Goal: Register for event/course

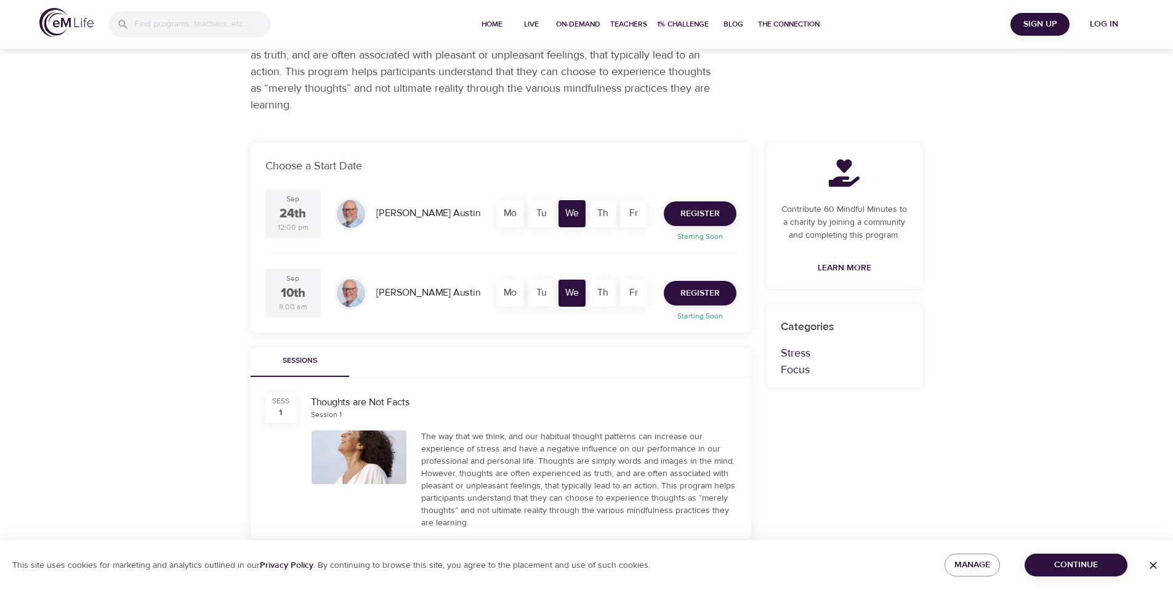
scroll to position [148, 0]
click at [690, 290] on span "Register" at bounding box center [699, 291] width 39 height 15
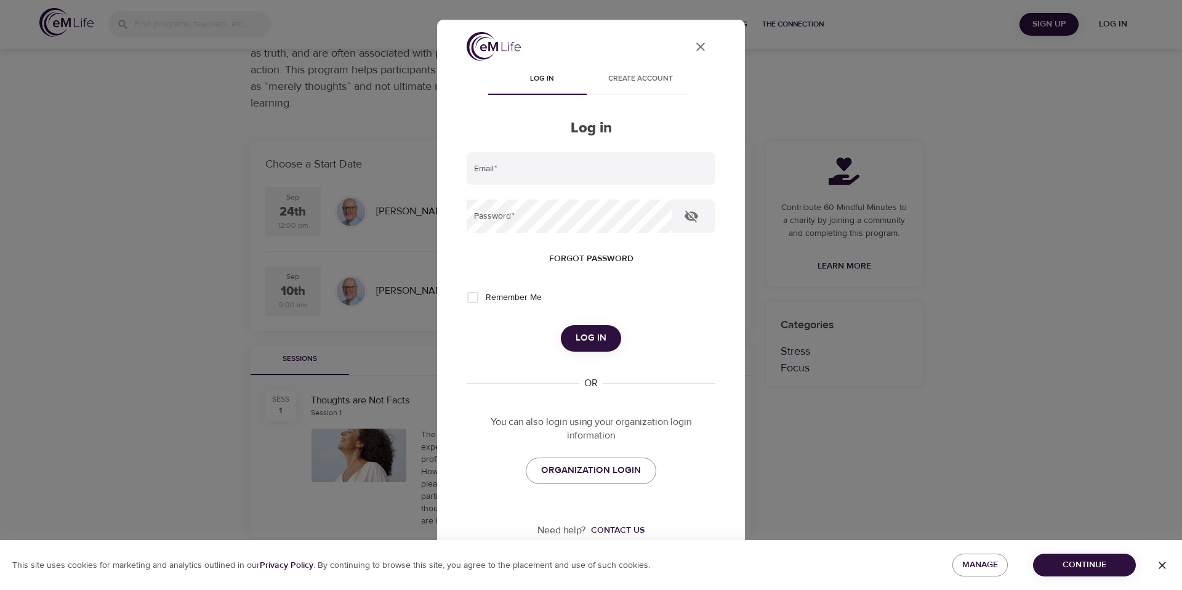
type input "[EMAIL_ADDRESS][DOMAIN_NAME]"
click at [607, 332] on button "Log in" at bounding box center [591, 338] width 60 height 26
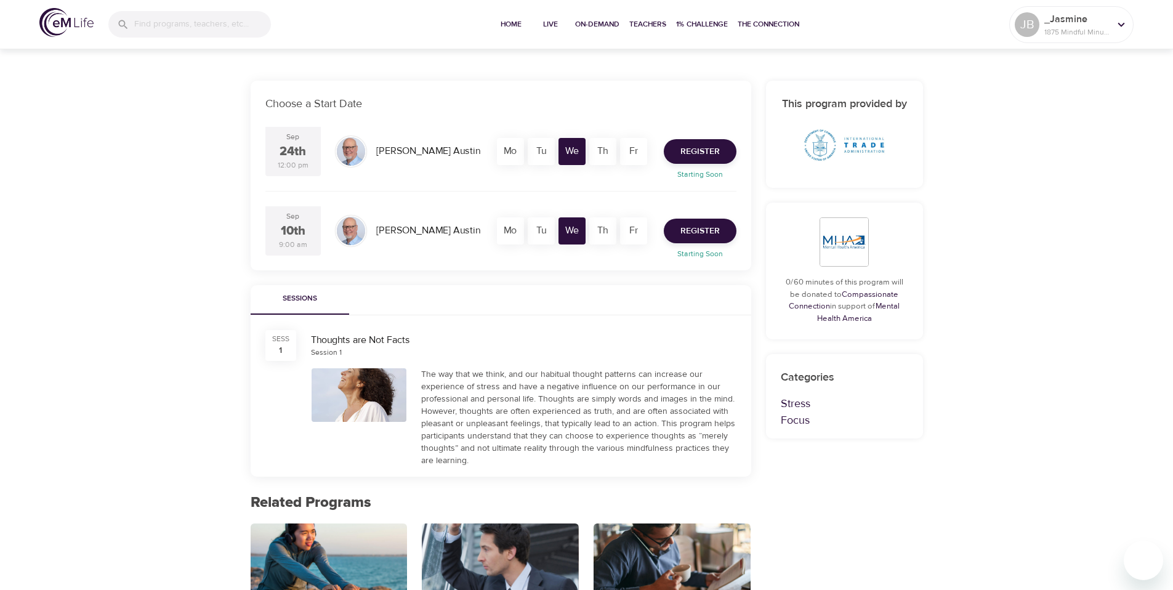
scroll to position [134, 0]
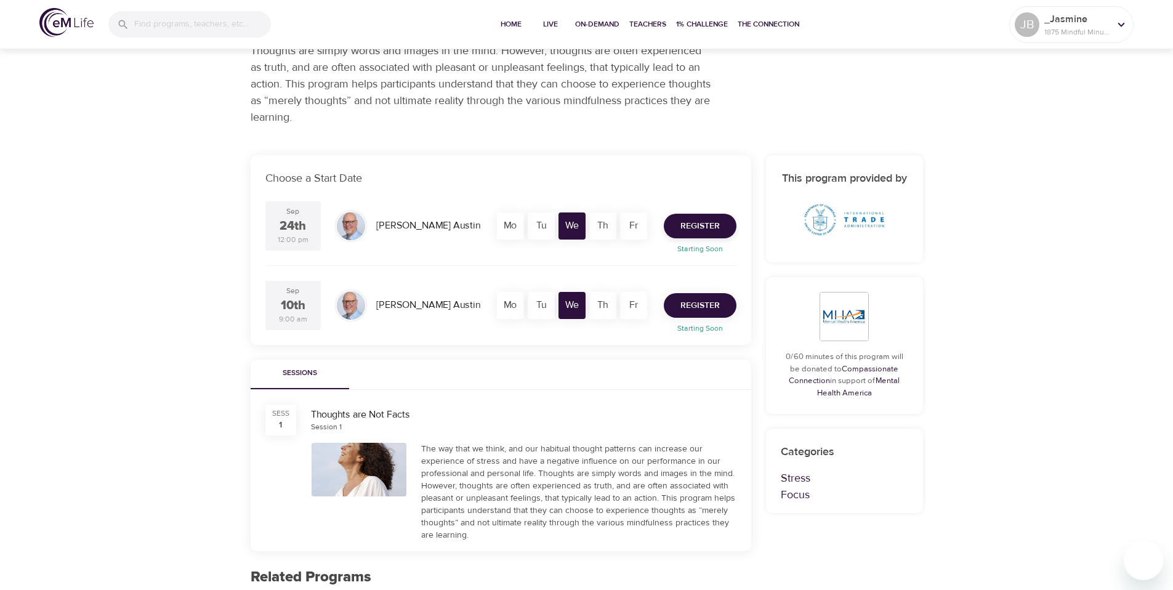
click at [706, 307] on span "Register" at bounding box center [699, 305] width 39 height 15
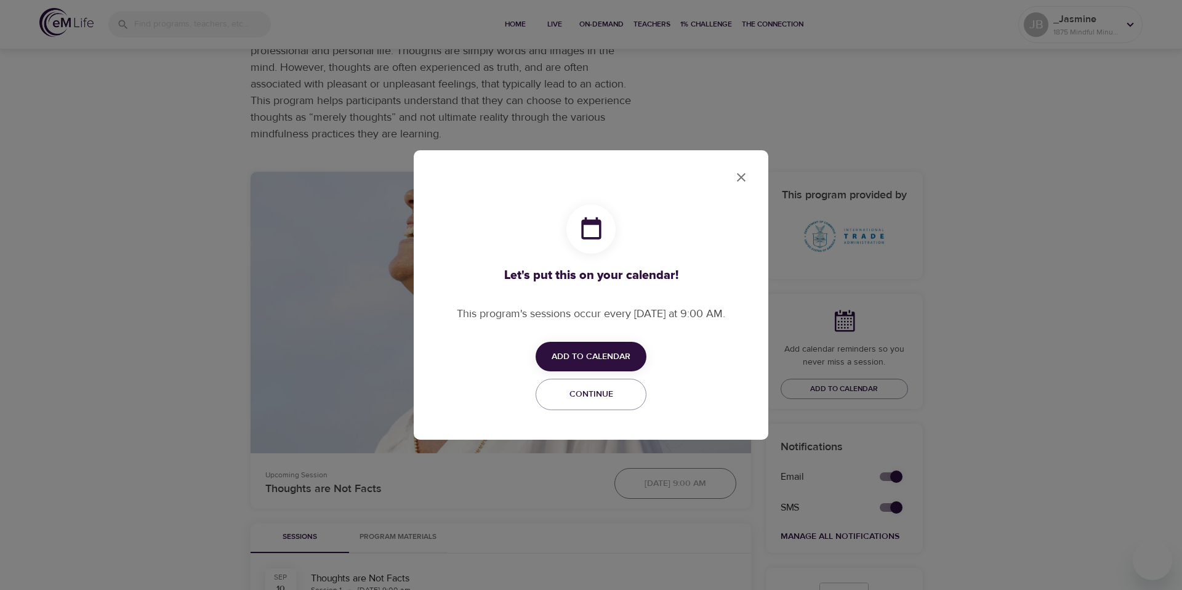
checkbox input "true"
click at [630, 356] on span "Add to Calendar" at bounding box center [591, 356] width 111 height 15
click at [618, 377] on li "Add to Google Calendar Google" at bounding box center [610, 380] width 148 height 24
click at [607, 358] on span "Apple" at bounding box center [594, 356] width 28 height 17
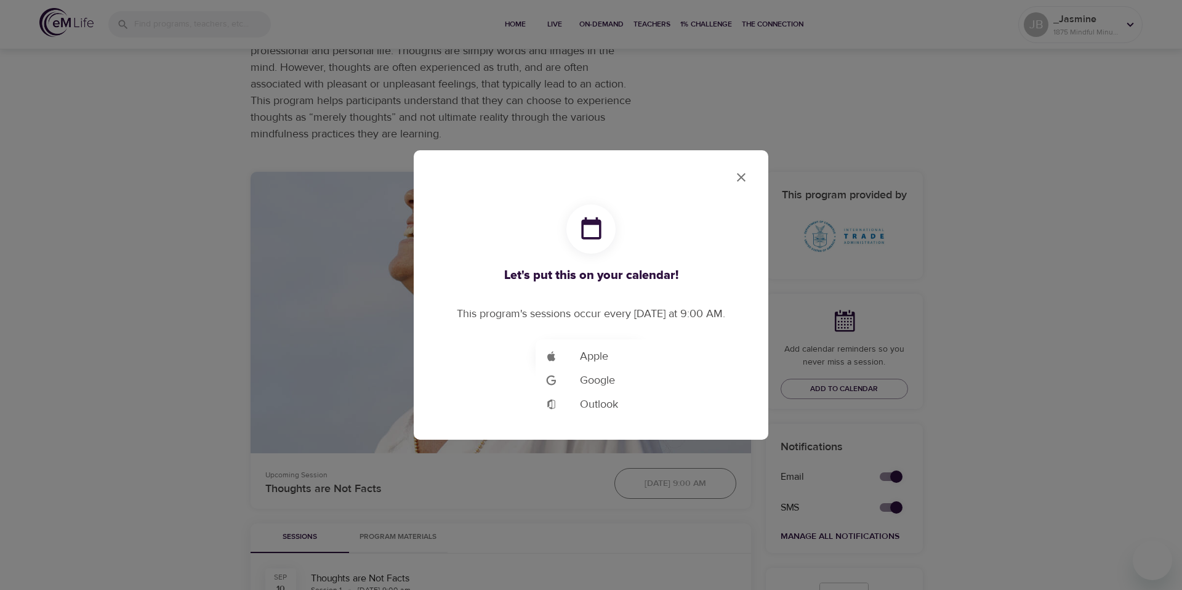
click at [742, 180] on div at bounding box center [591, 295] width 1182 height 590
click at [626, 390] on span "Continue" at bounding box center [591, 394] width 95 height 15
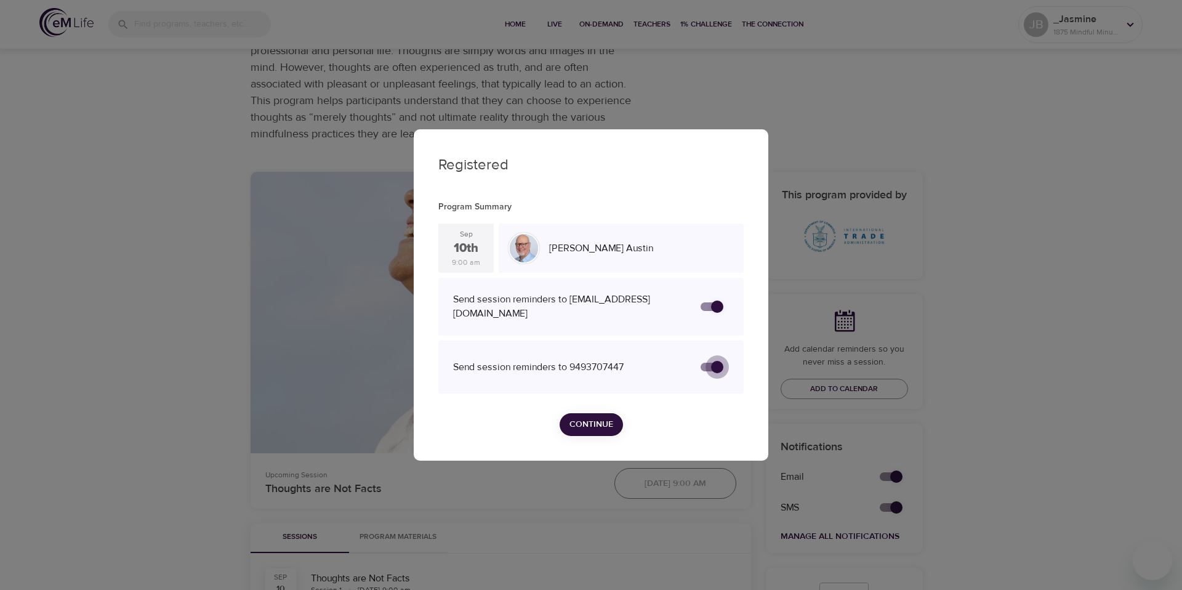
click at [709, 369] on input "secondary checkbox" at bounding box center [717, 366] width 70 height 23
checkbox input "true"
checkbox input "false"
click at [711, 368] on input "secondary checkbox" at bounding box center [705, 366] width 70 height 23
checkbox input "false"
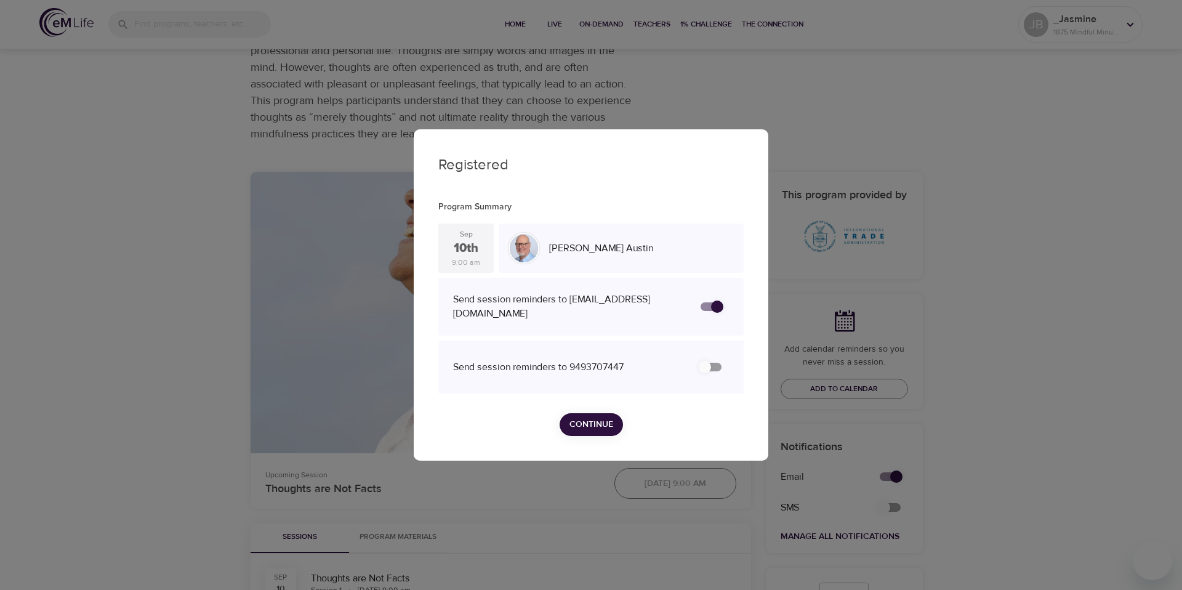
checkbox input "true"
click at [597, 421] on span "Continue" at bounding box center [592, 424] width 44 height 15
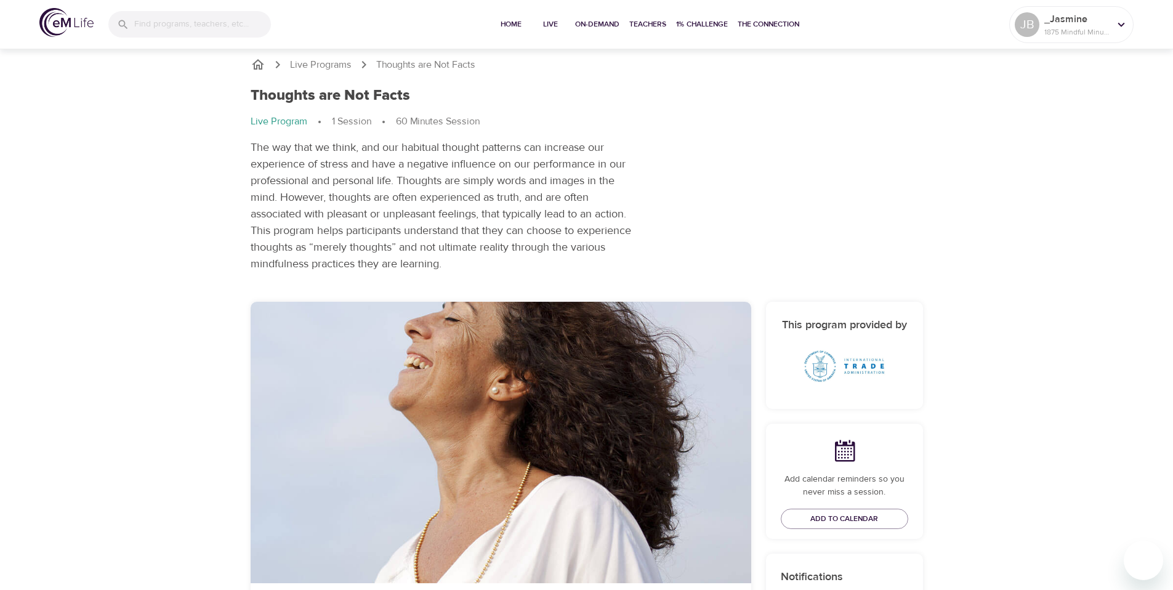
scroll to position [0, 0]
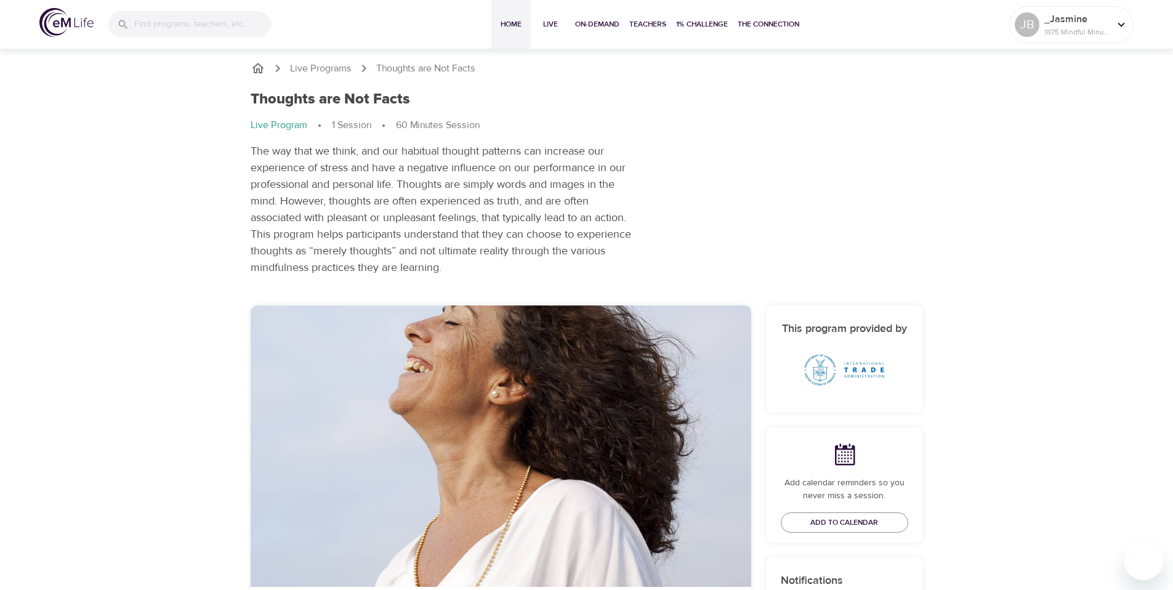
click at [515, 27] on span "Home" at bounding box center [511, 24] width 30 height 13
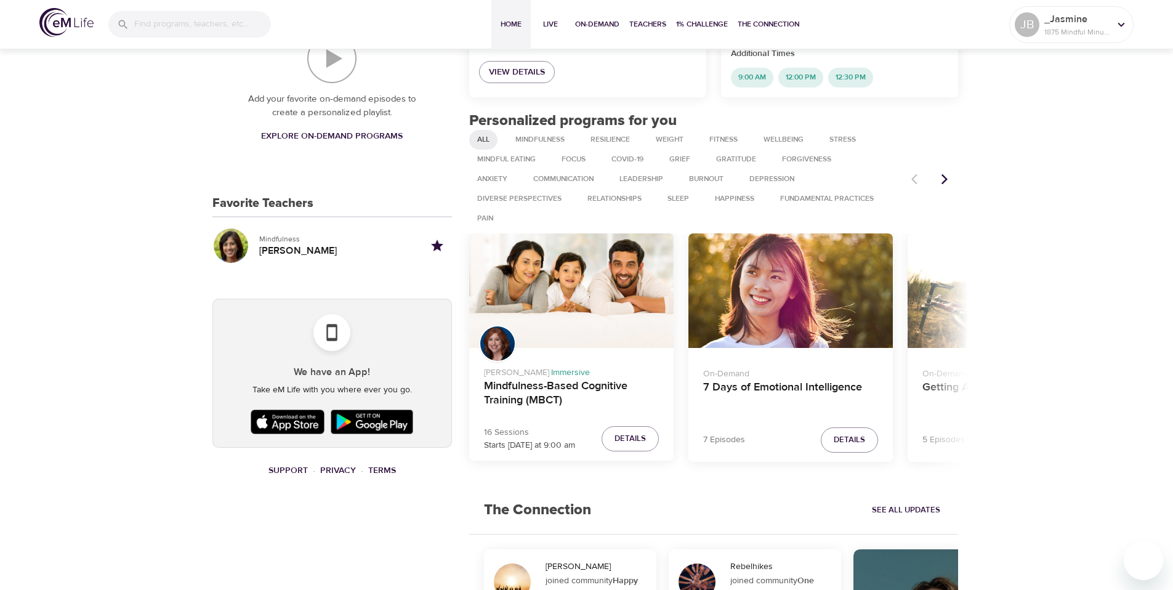
scroll to position [432, 0]
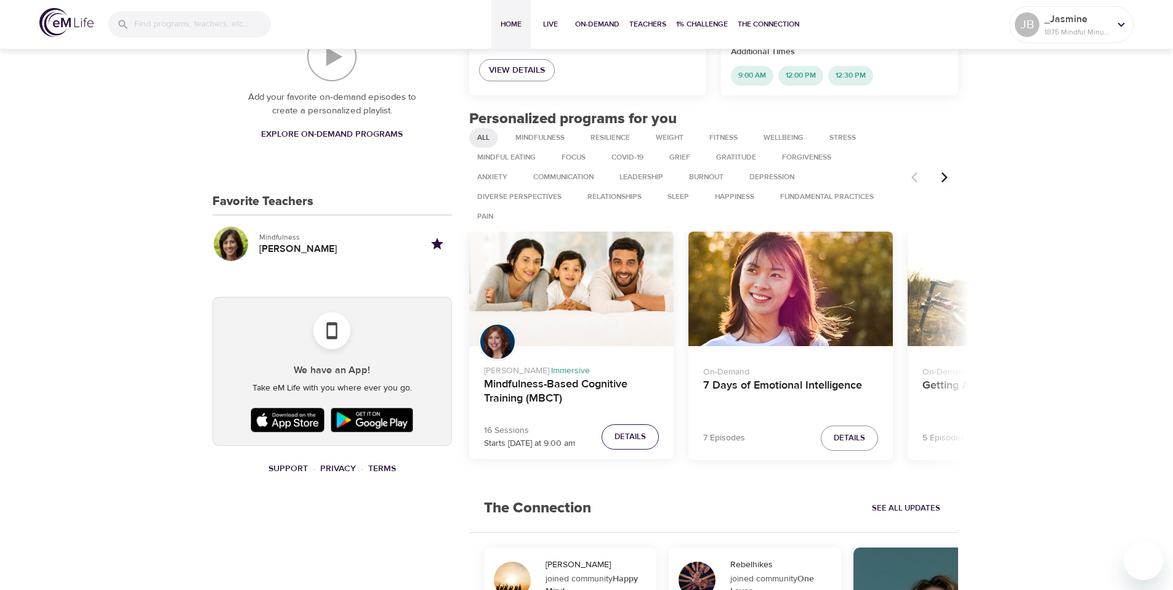
click at [634, 440] on span "Details" at bounding box center [630, 437] width 31 height 14
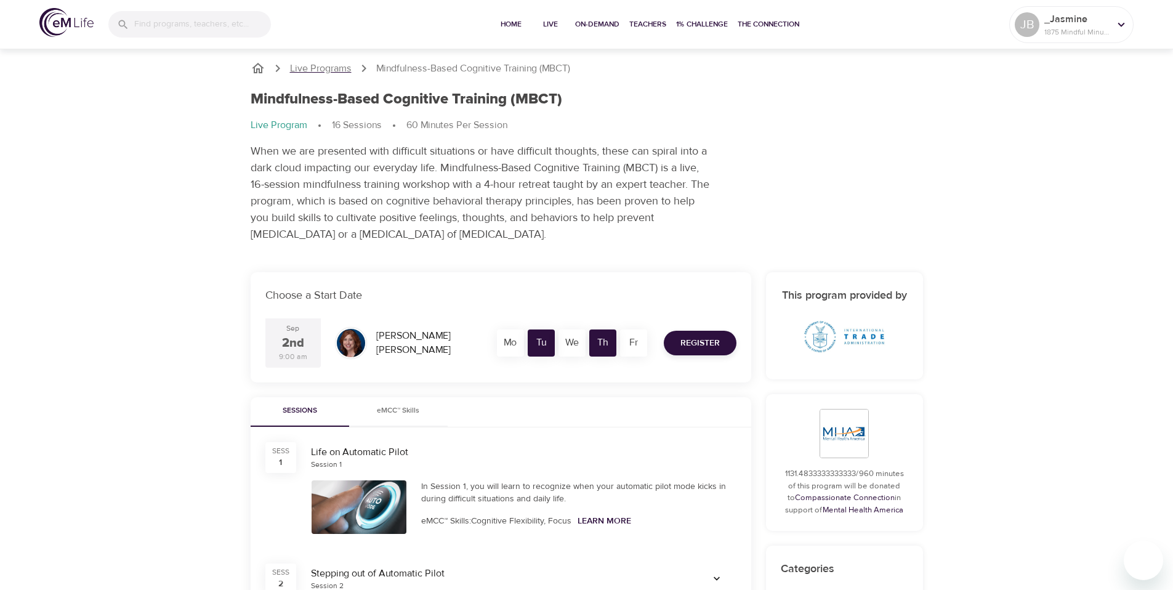
click at [302, 68] on p "Live Programs" at bounding box center [321, 69] width 62 height 14
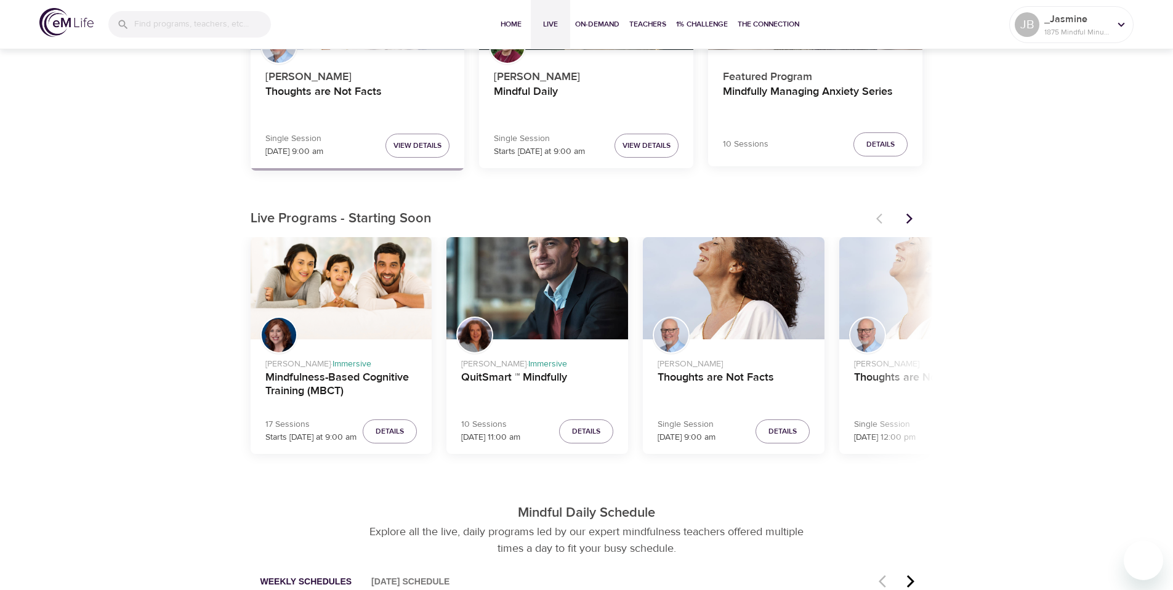
scroll to position [233, 0]
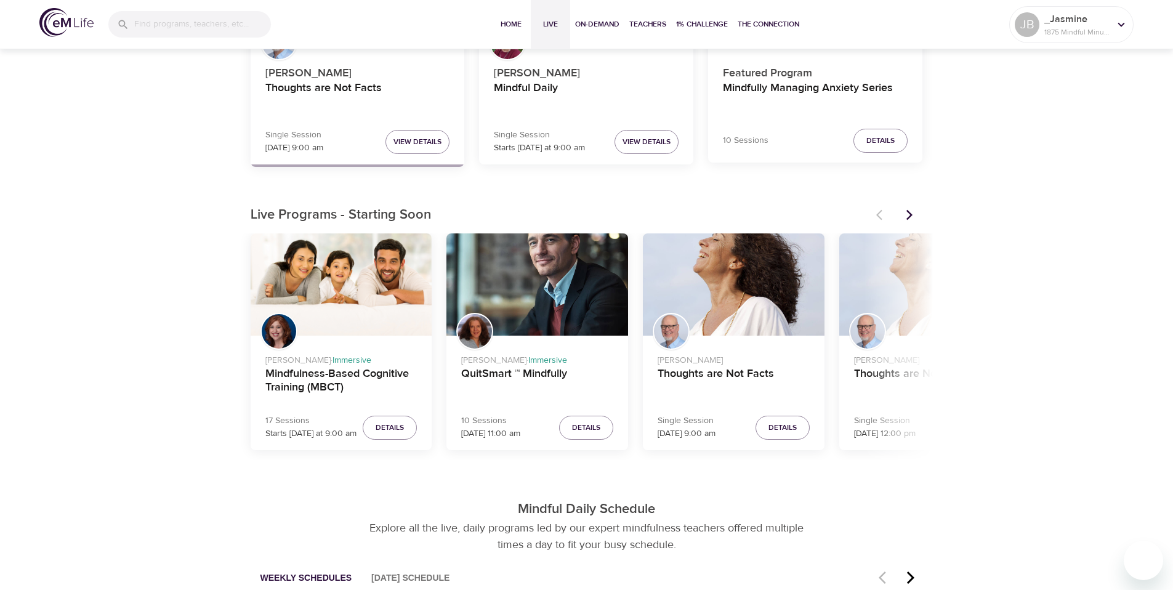
click at [908, 219] on icon "Next items" at bounding box center [909, 215] width 12 height 12
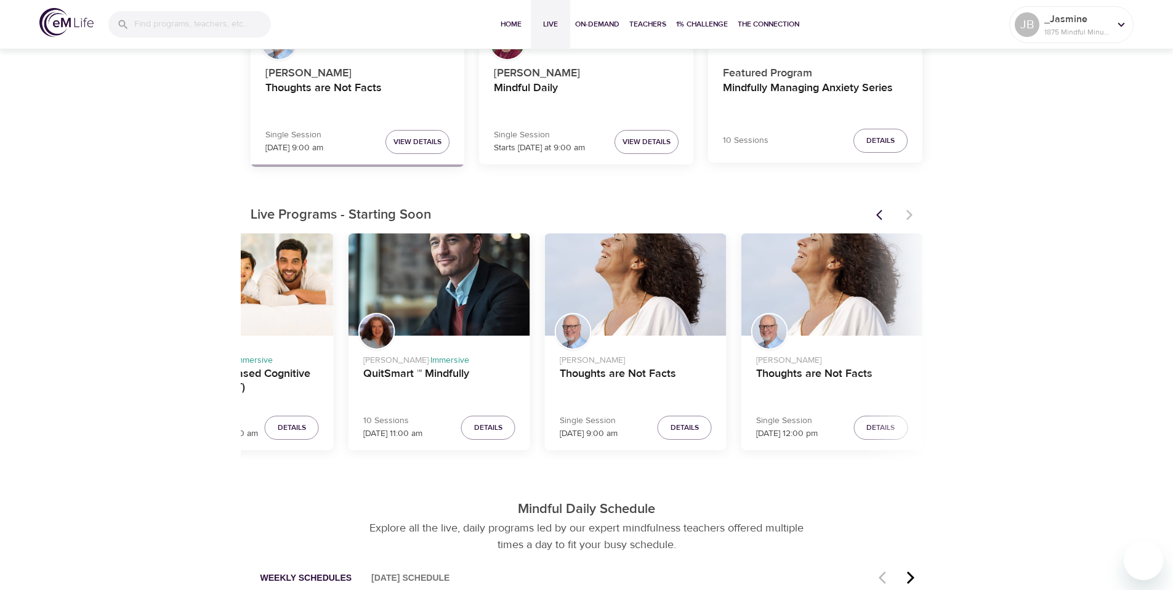
click at [908, 219] on div at bounding box center [896, 214] width 54 height 27
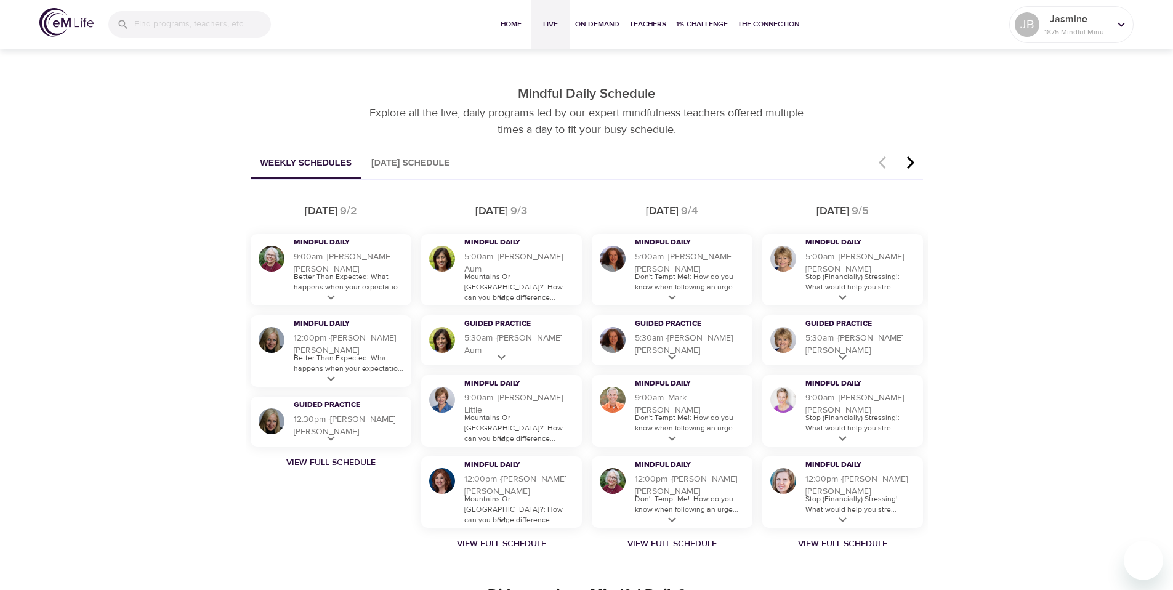
scroll to position [649, 0]
click at [332, 461] on link "View Full Schedule" at bounding box center [331, 462] width 171 height 12
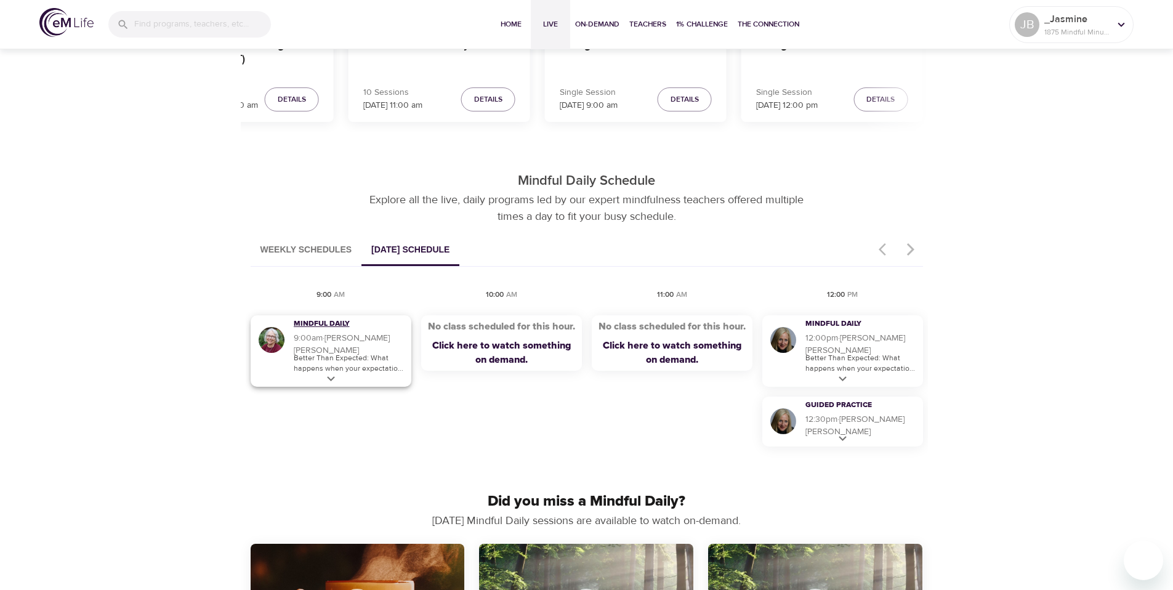
scroll to position [559, 0]
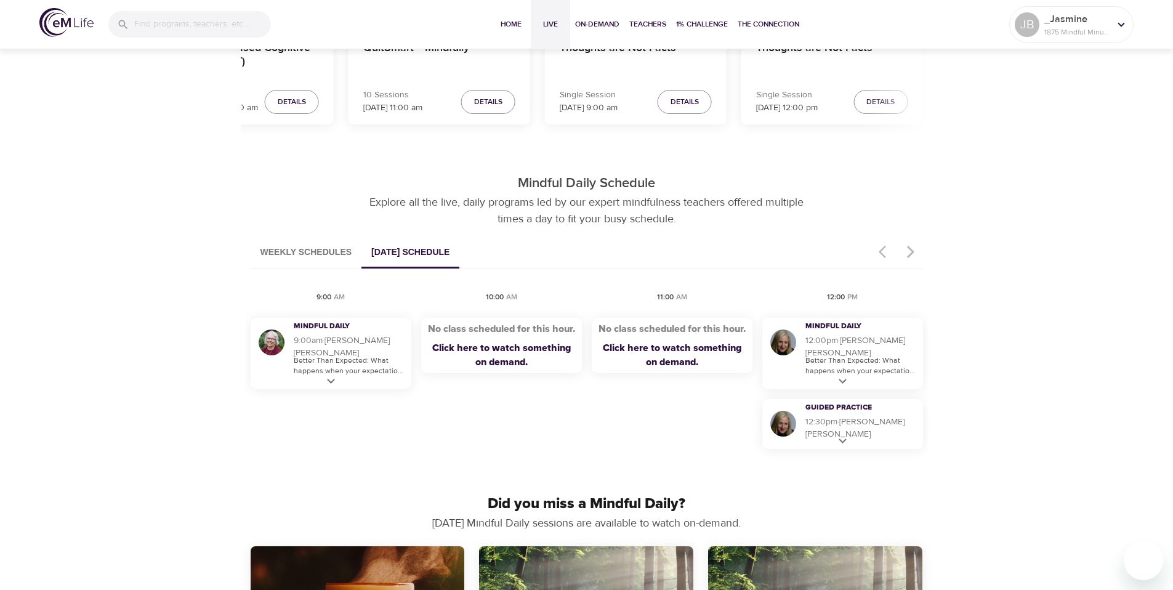
click at [334, 259] on button "Weekly Schedules" at bounding box center [306, 252] width 111 height 31
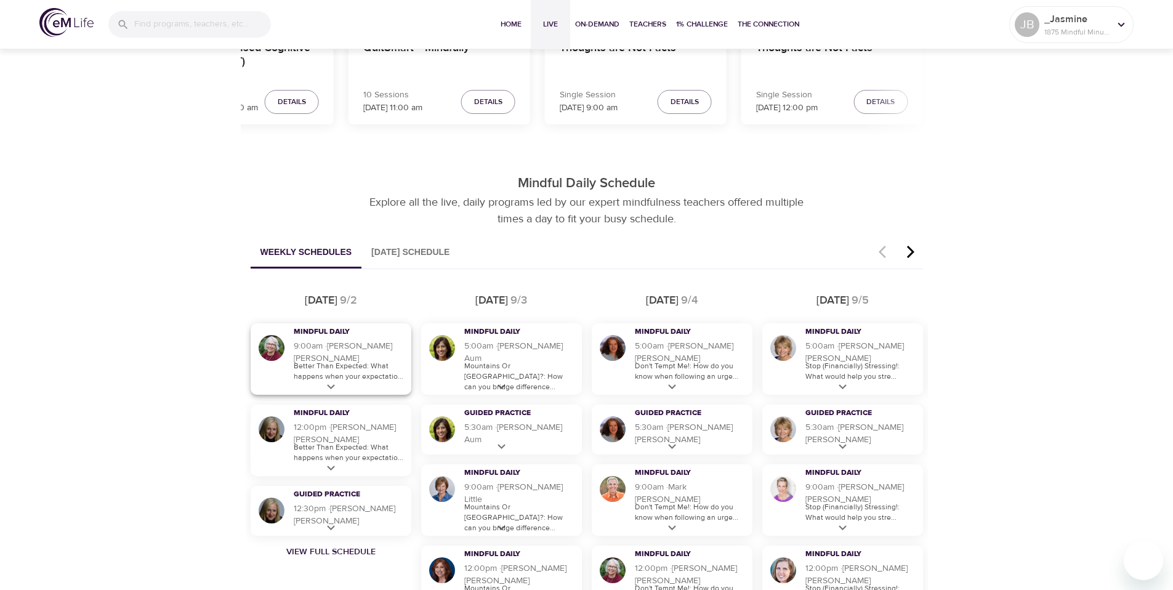
click at [337, 384] on icon at bounding box center [330, 386] width 15 height 15
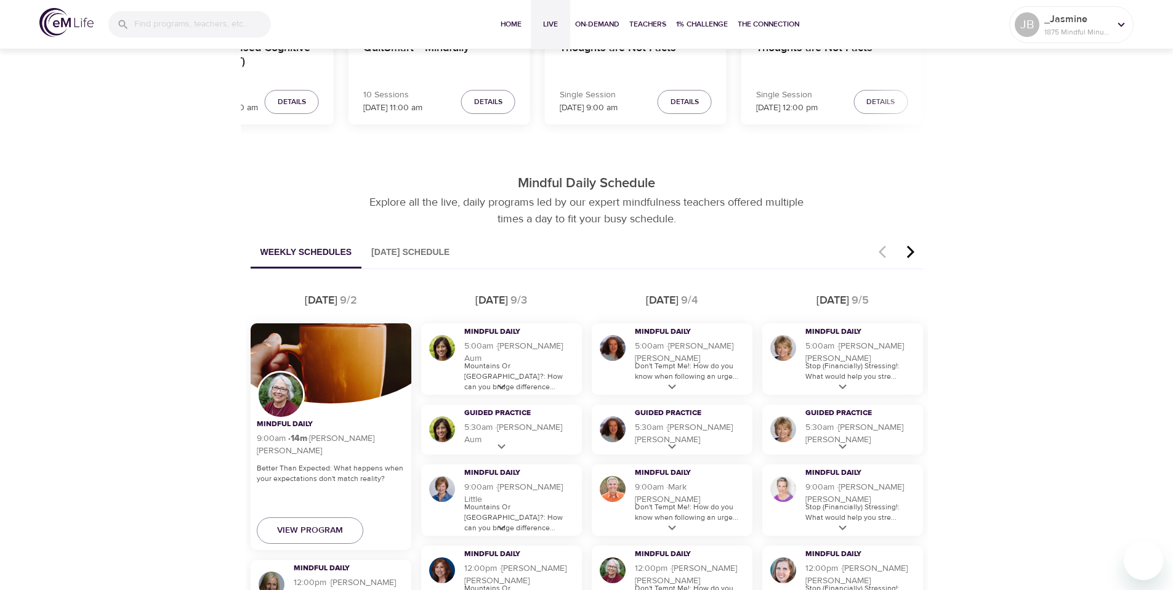
click at [385, 294] on div "[DATE]" at bounding box center [331, 301] width 171 height 26
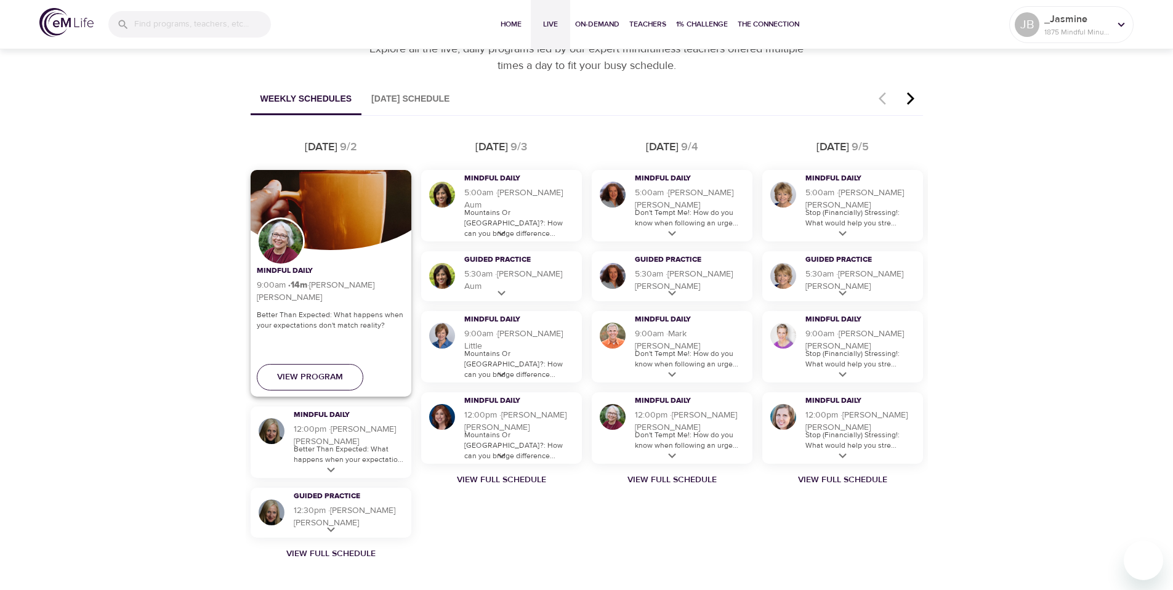
scroll to position [713, 0]
click at [331, 469] on icon at bounding box center [331, 469] width 8 height 5
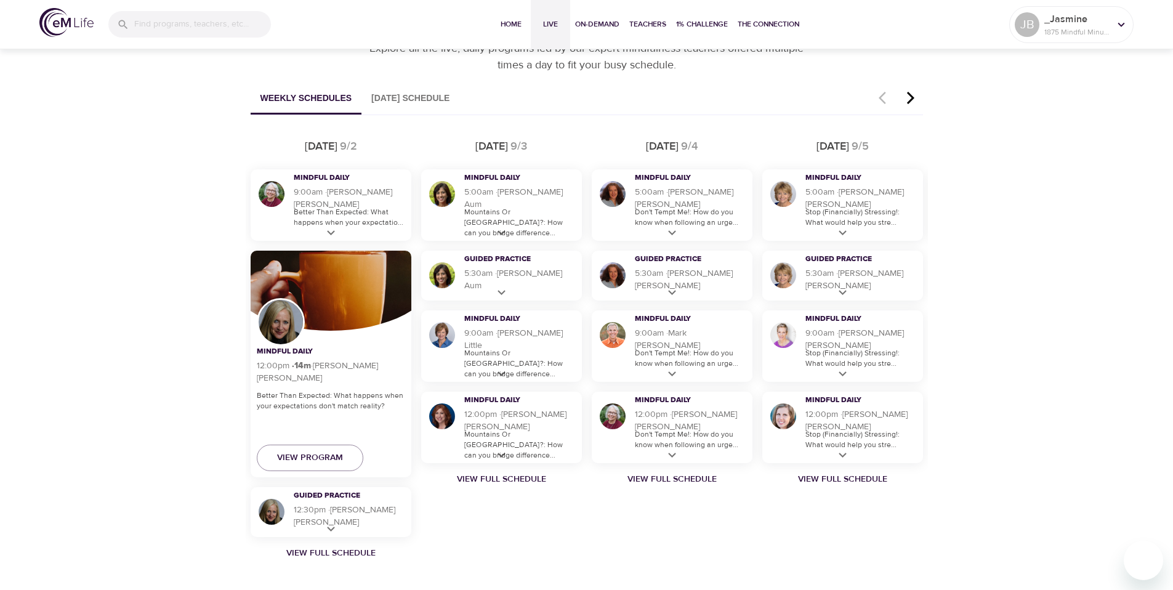
click at [334, 528] on icon at bounding box center [330, 529] width 15 height 15
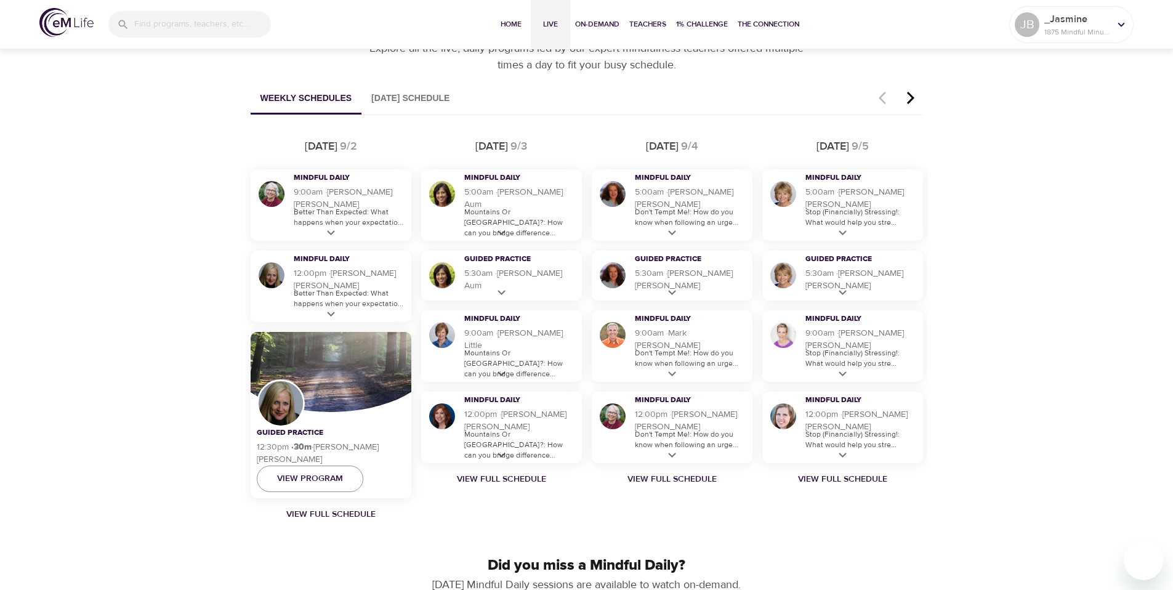
click at [593, 522] on div "[DATE] Mindful Daily 9:00am · 14 m · [PERSON_NAME] Better Than Expected: What h…" at bounding box center [587, 332] width 682 height 396
click at [560, 510] on div "[DATE] Mindful Daily 5:00am · 14 m · [PERSON_NAME] Aum Mountains Or [GEOGRAPHIC…" at bounding box center [501, 327] width 171 height 387
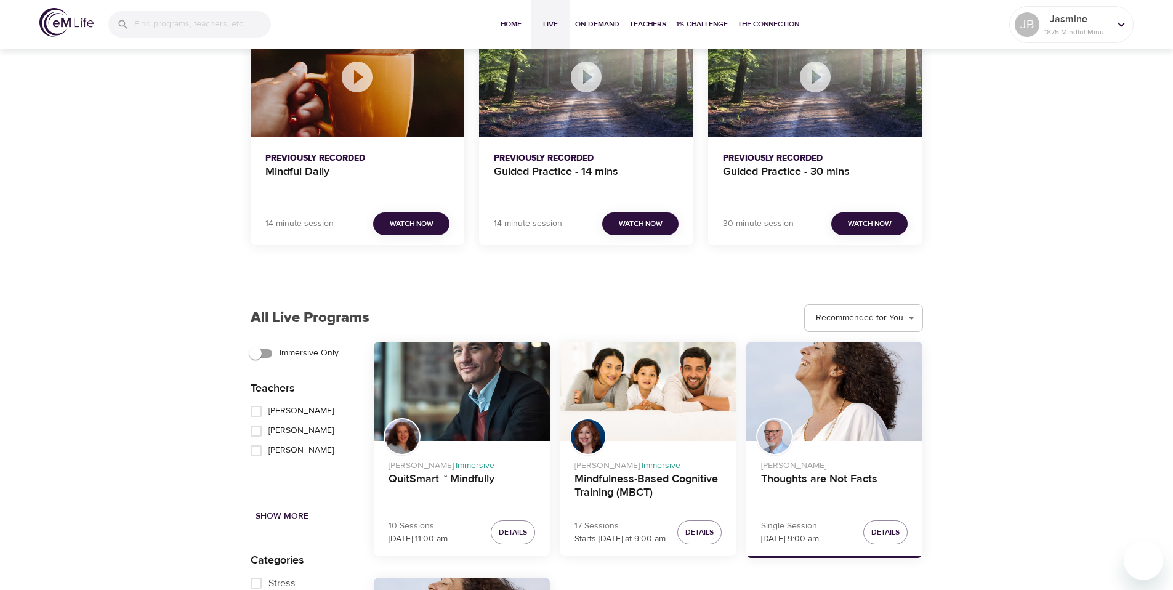
scroll to position [1547, 0]
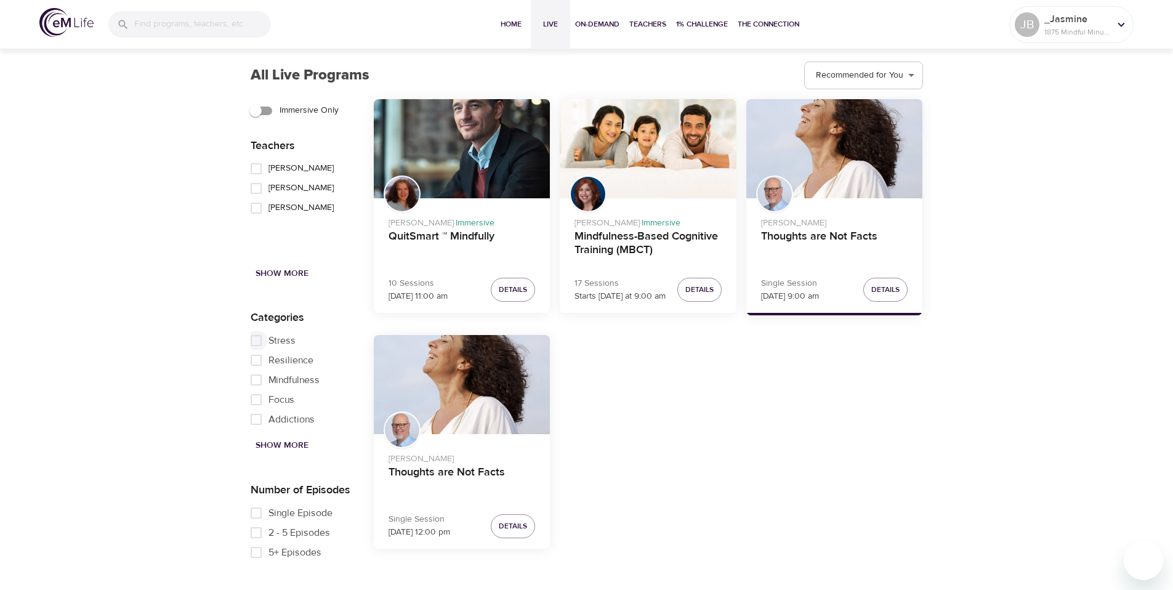
click at [255, 344] on input "Stress" at bounding box center [256, 341] width 25 height 20
checkbox input "true"
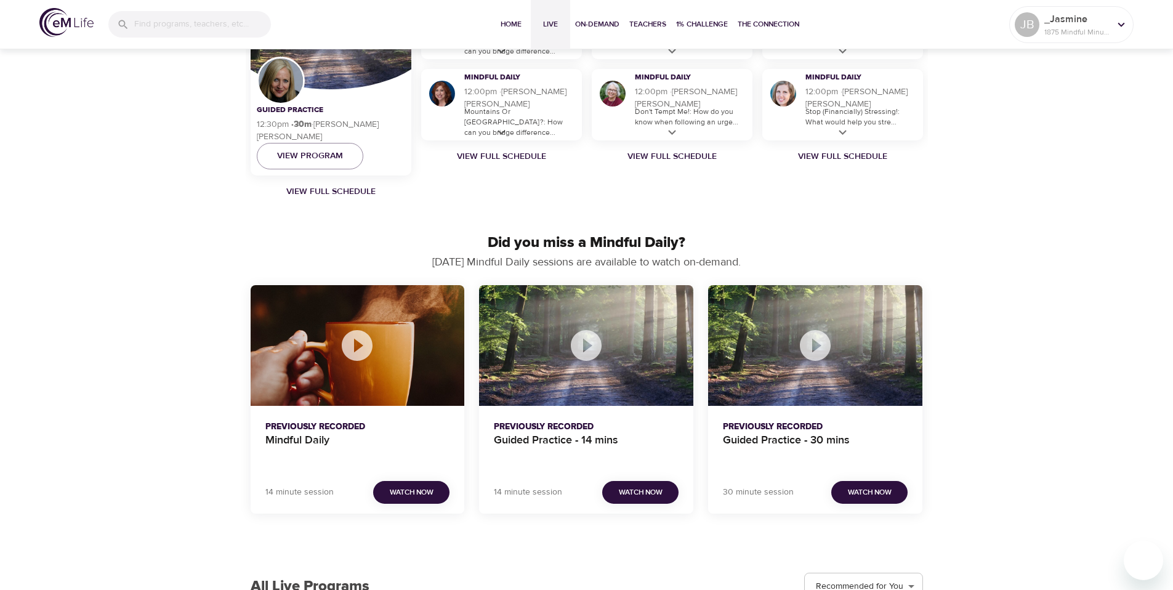
scroll to position [1040, 0]
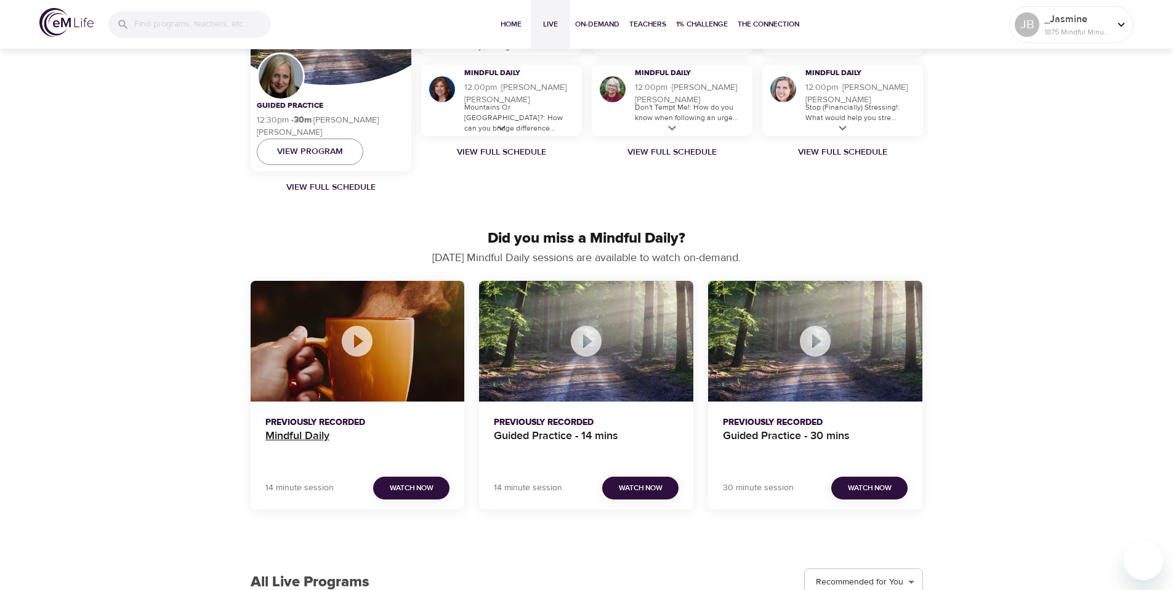
click at [307, 438] on h4 "Mindful Daily" at bounding box center [357, 444] width 185 height 30
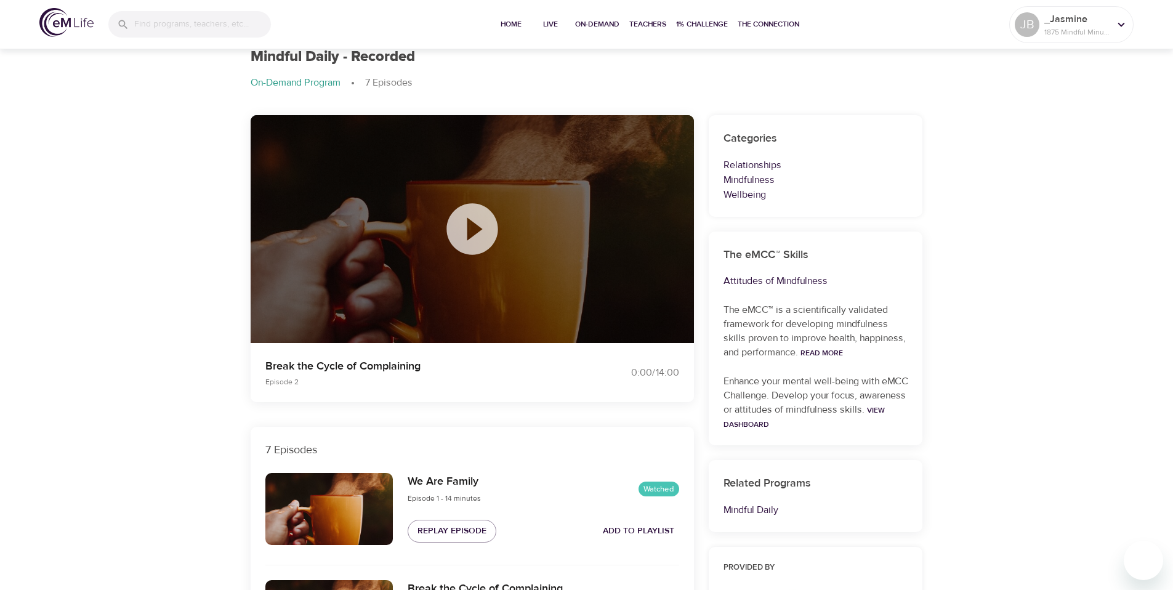
scroll to position [42, 0]
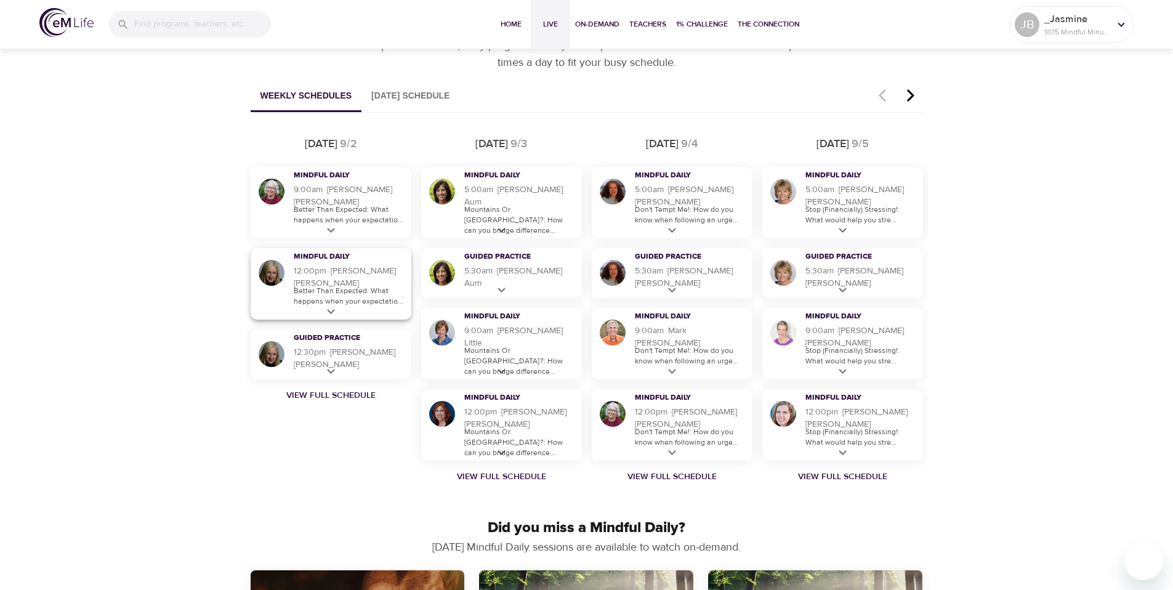
scroll to position [724, 0]
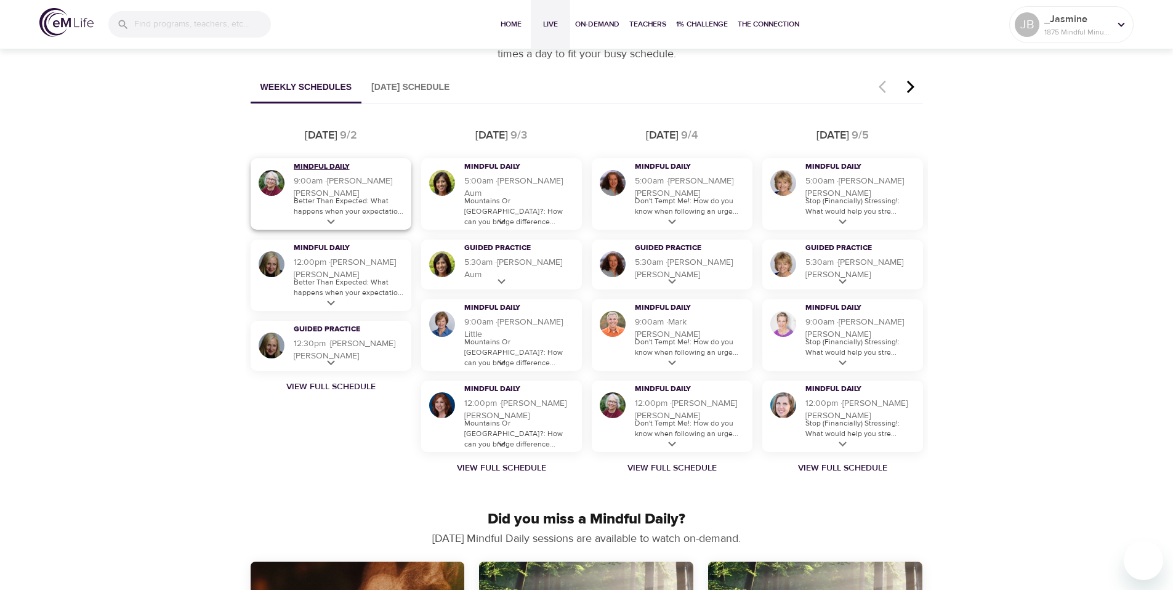
click at [331, 172] on h3 "Mindful Daily" at bounding box center [341, 167] width 95 height 10
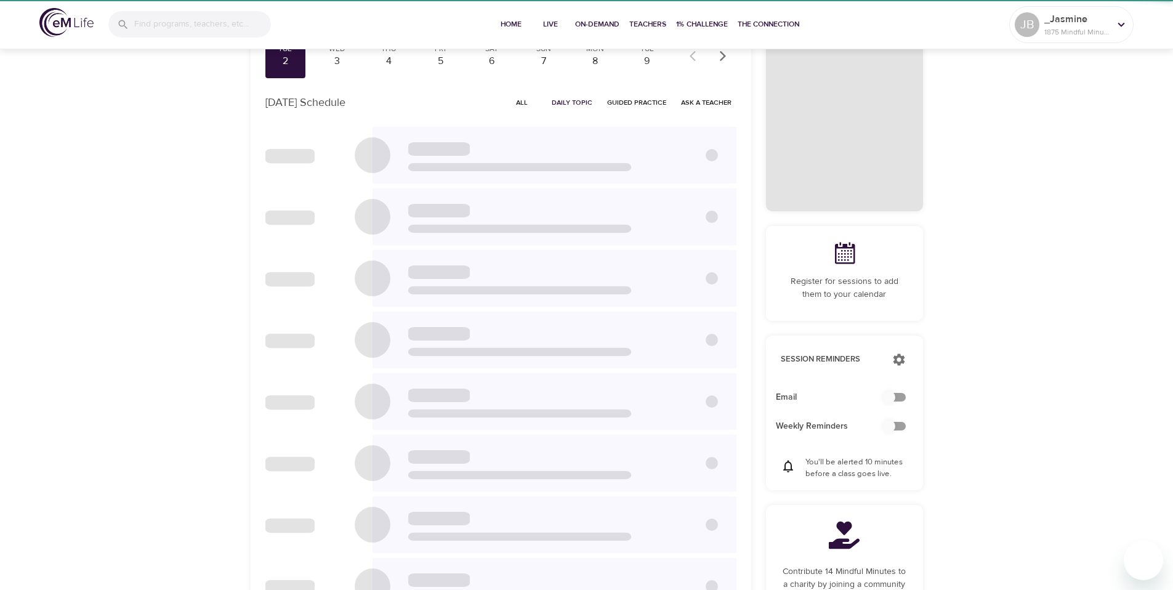
checkbox input "true"
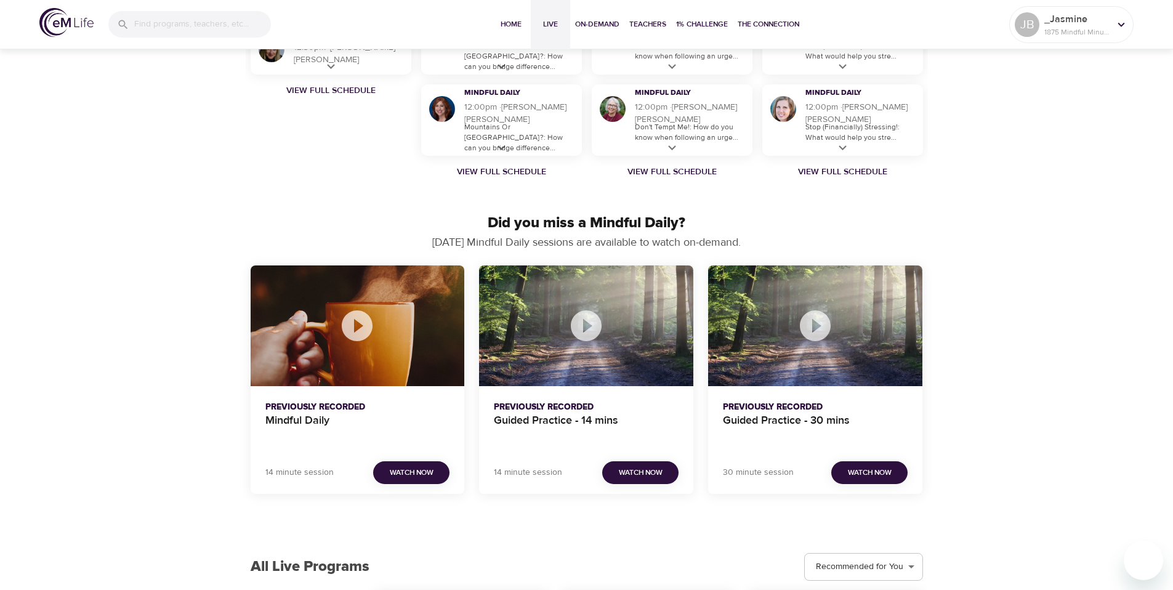
scroll to position [1022, 0]
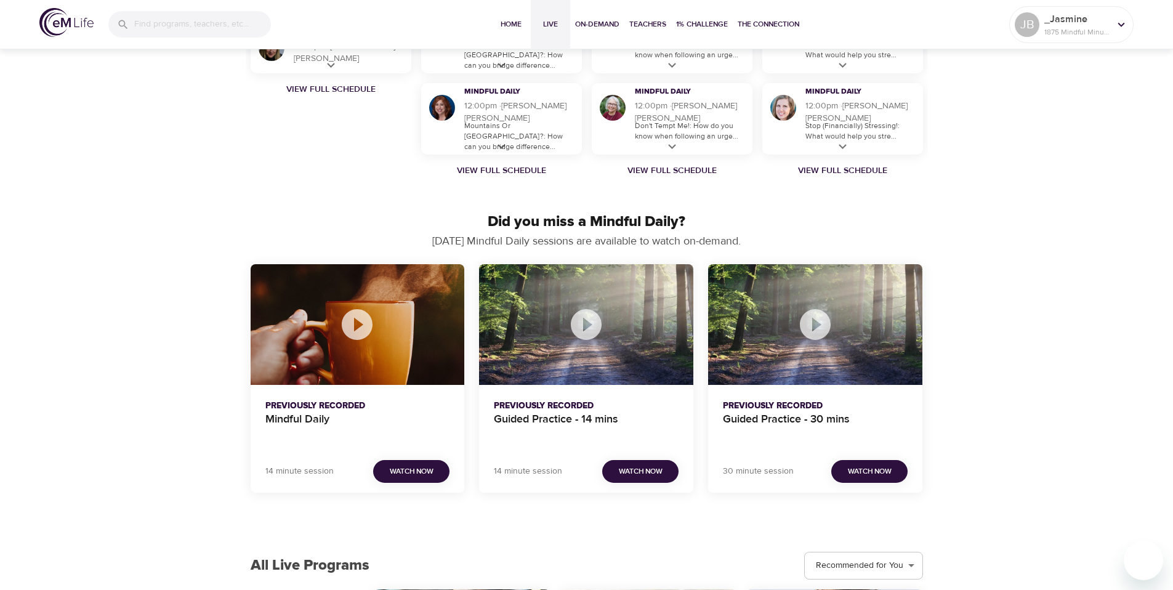
click at [543, 406] on p "Previously Recorded" at bounding box center [586, 406] width 185 height 13
click at [539, 421] on h4 "Guided Practice - 14 mins" at bounding box center [586, 428] width 185 height 30
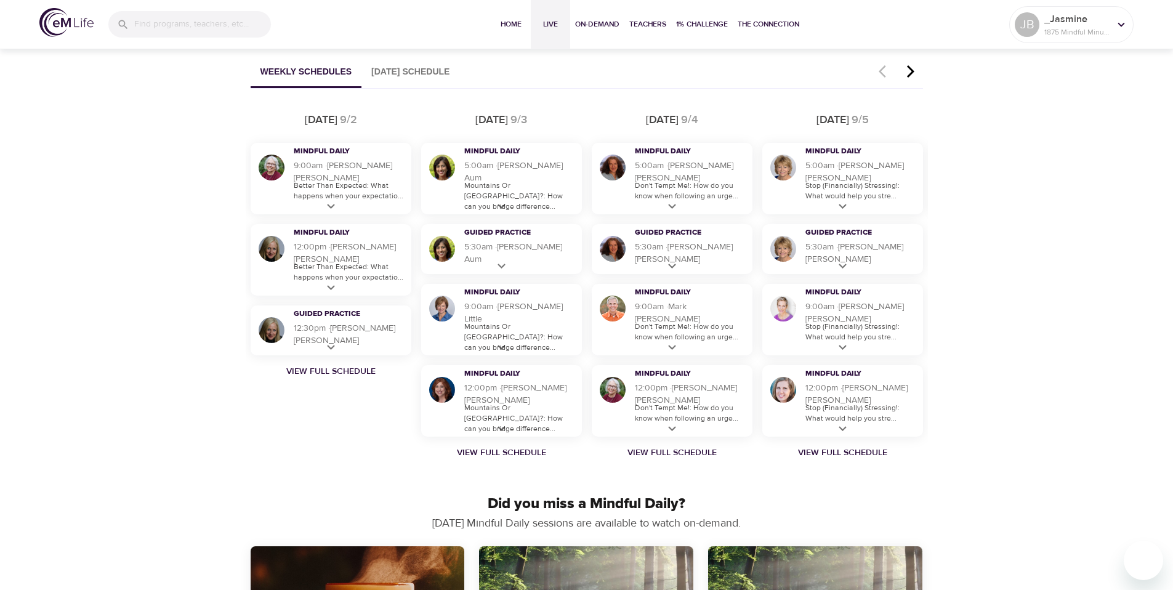
scroll to position [649, 0]
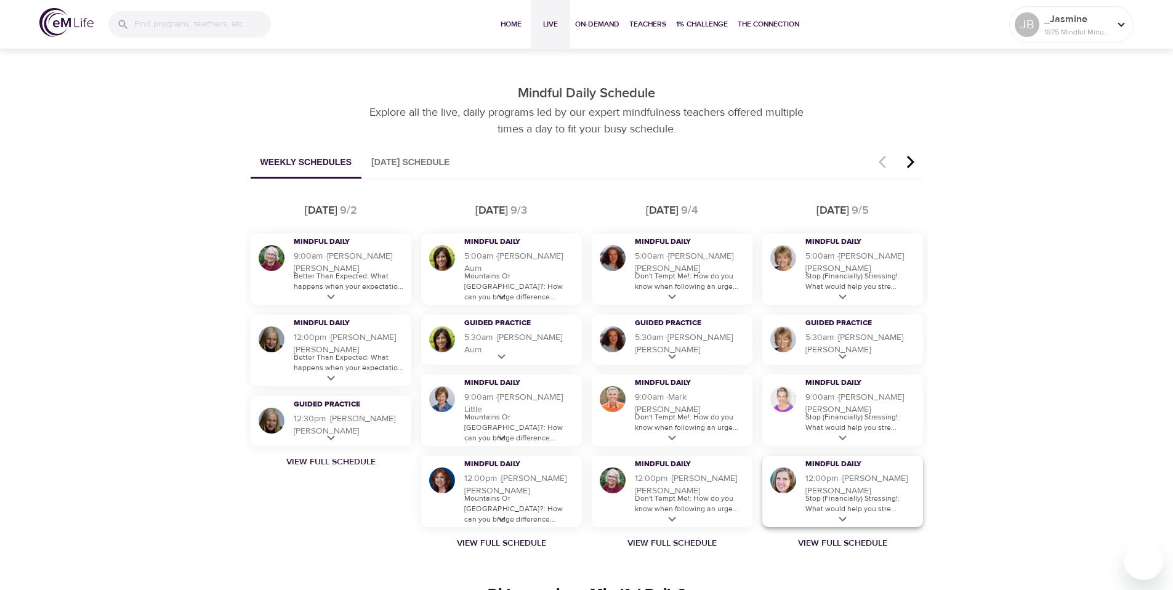
click at [847, 513] on p "Stop (Financially) Stressing!: What would help you stre..." at bounding box center [860, 503] width 111 height 21
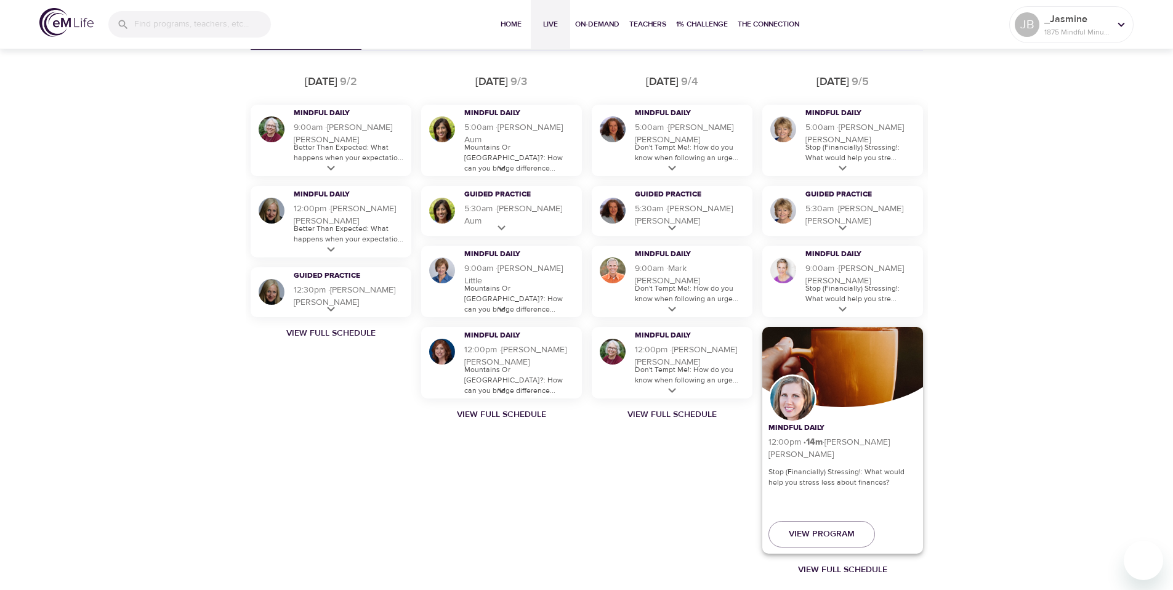
scroll to position [780, 0]
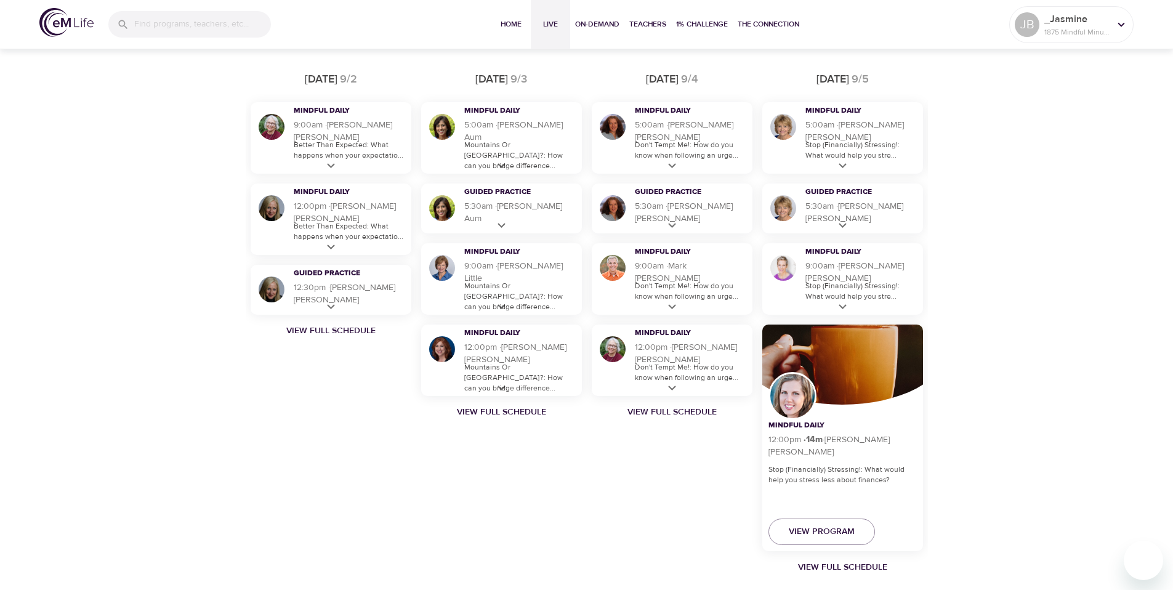
click at [959, 353] on div "Discover Live Programs Live sessions taught by our mindfulness experts. Whether…" at bounding box center [586, 405] width 1173 height 2279
click at [956, 345] on div "Discover Live Programs Live sessions taught by our mindfulness experts. Whether…" at bounding box center [586, 405] width 1173 height 2279
click at [1013, 347] on div "Discover Live Programs Live sessions taught by our mindfulness experts. Whether…" at bounding box center [586, 405] width 1173 height 2279
click at [998, 482] on div "Discover Live Programs Live sessions taught by our mindfulness experts. Whether…" at bounding box center [586, 405] width 1173 height 2279
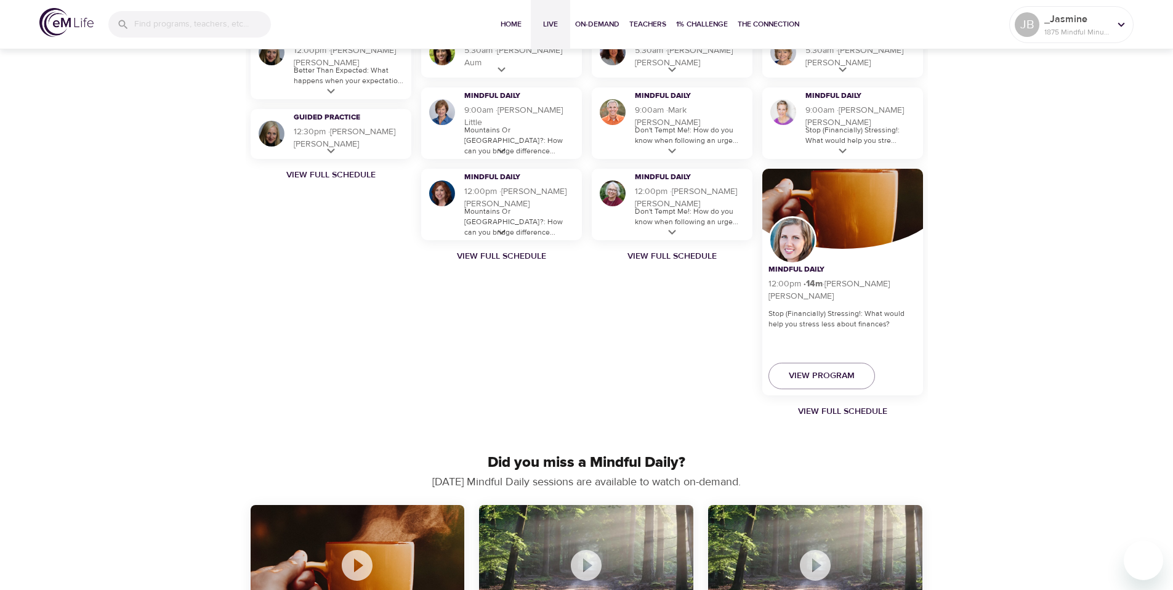
scroll to position [975, 0]
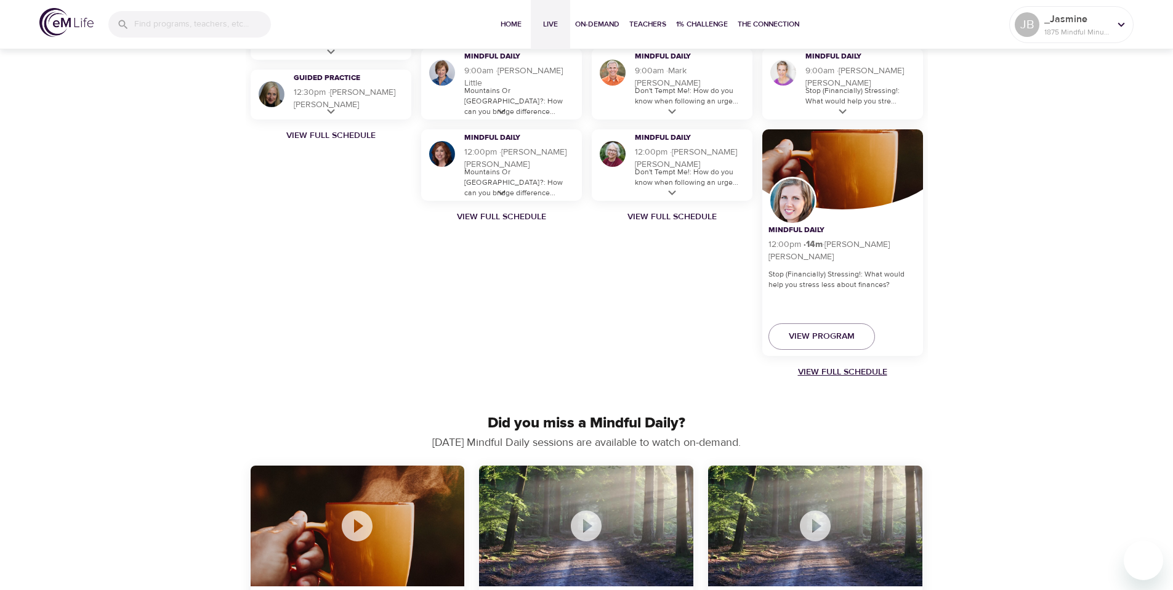
click at [842, 372] on link "View Full Schedule" at bounding box center [842, 372] width 171 height 12
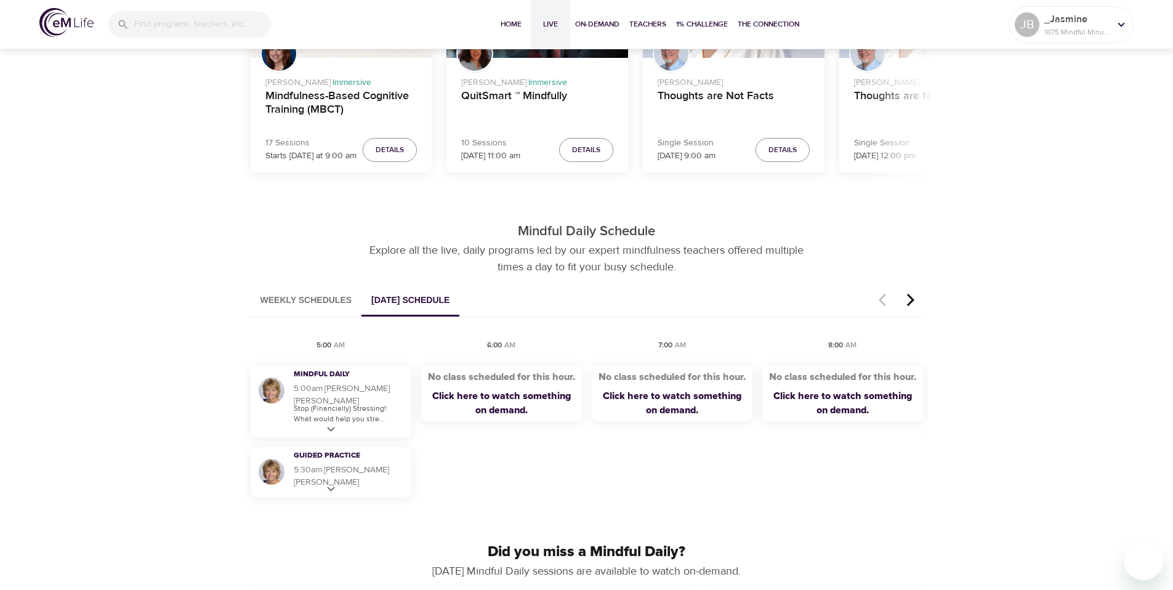
scroll to position [512, 0]
click at [915, 307] on button "button" at bounding box center [910, 300] width 25 height 31
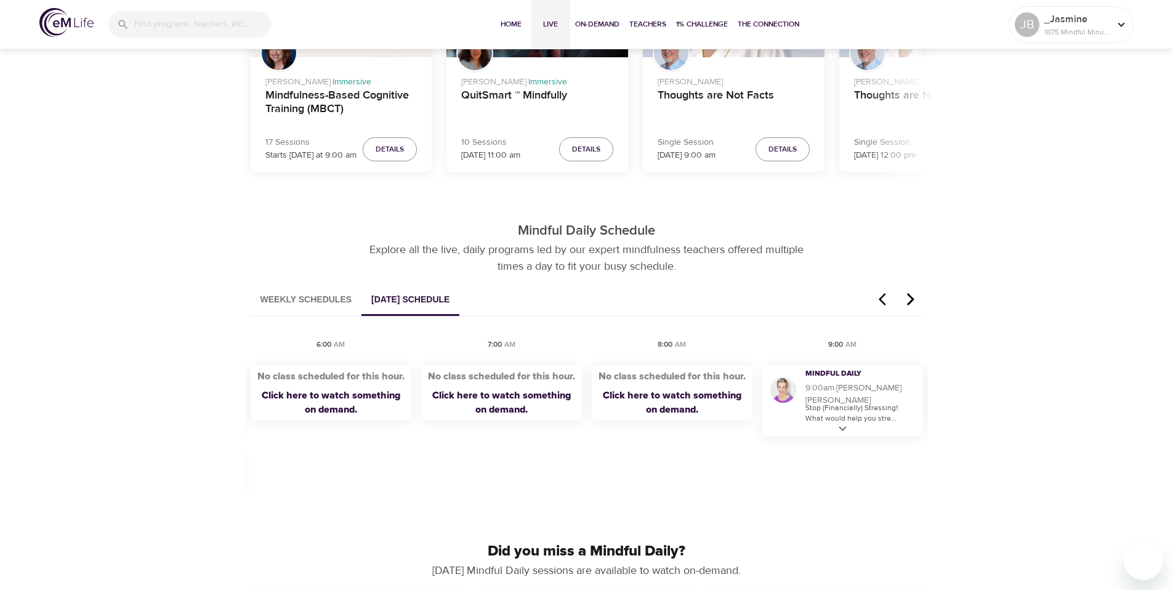
click at [911, 302] on icon "button" at bounding box center [911, 299] width 18 height 15
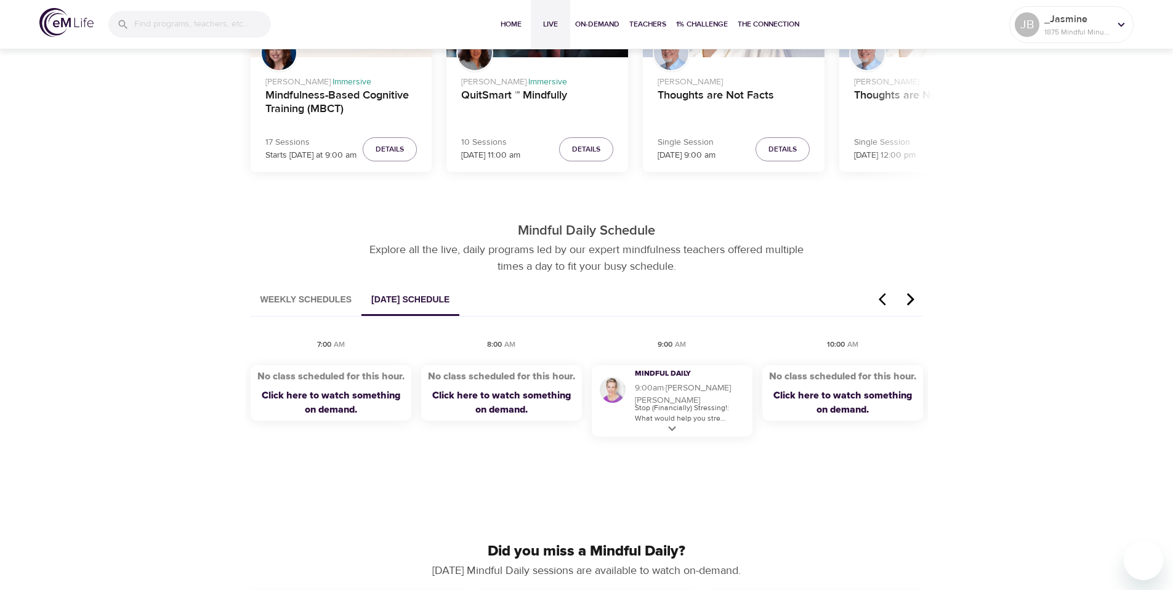
click at [911, 302] on icon "button" at bounding box center [911, 299] width 18 height 15
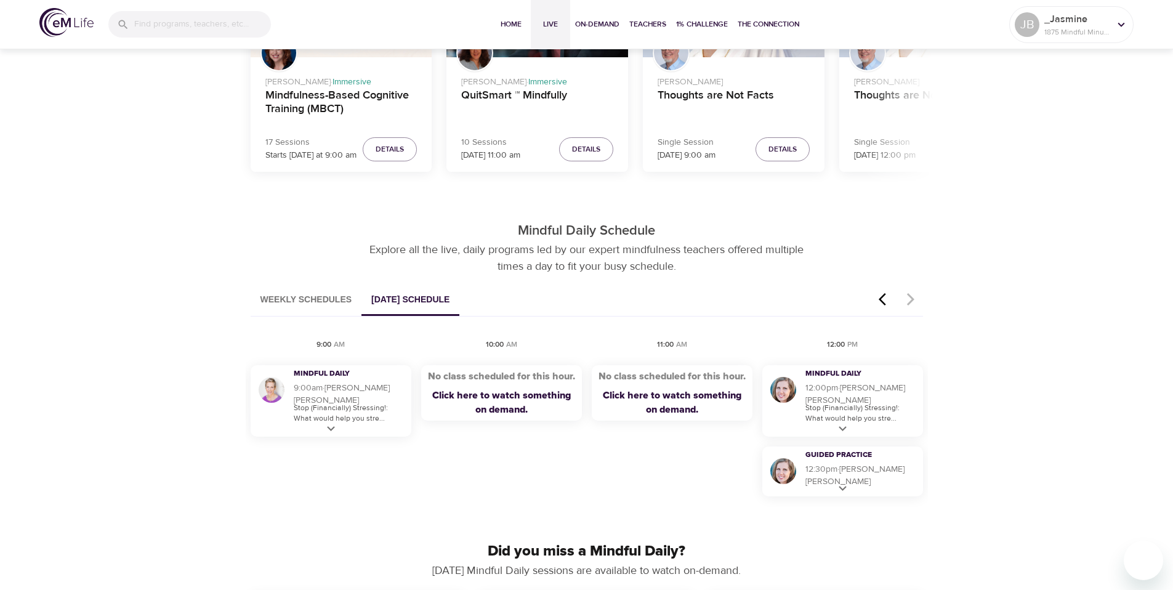
click at [291, 299] on button "Weekly Schedules" at bounding box center [306, 300] width 111 height 31
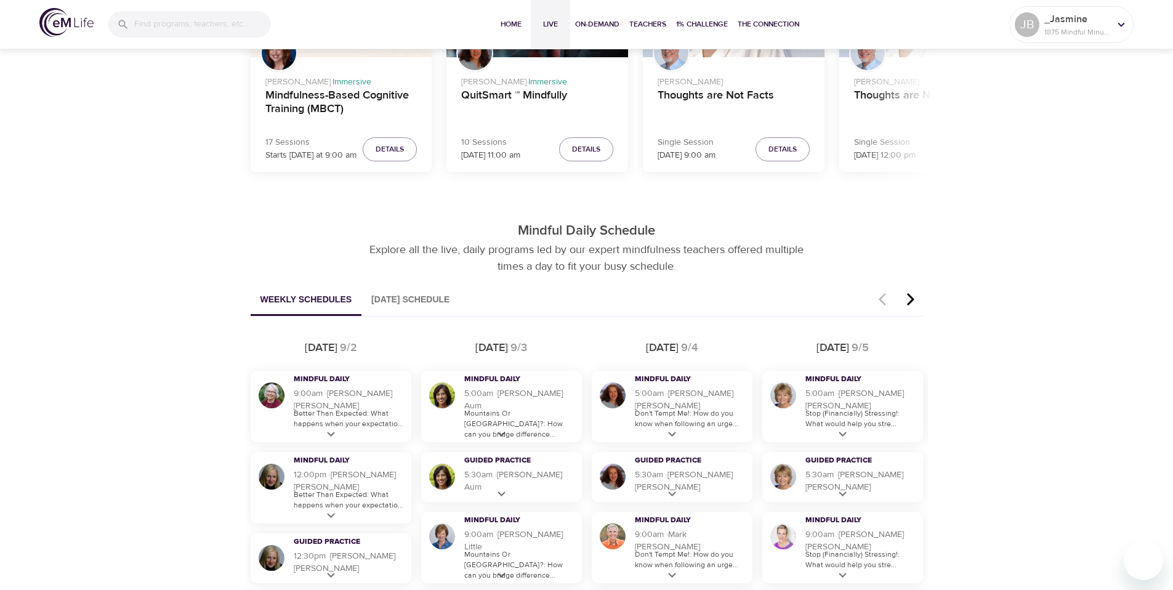
click at [975, 355] on div "Discover Live Programs Live sessions taught by our mindfulness experts. Whether…" at bounding box center [586, 596] width 1173 height 2124
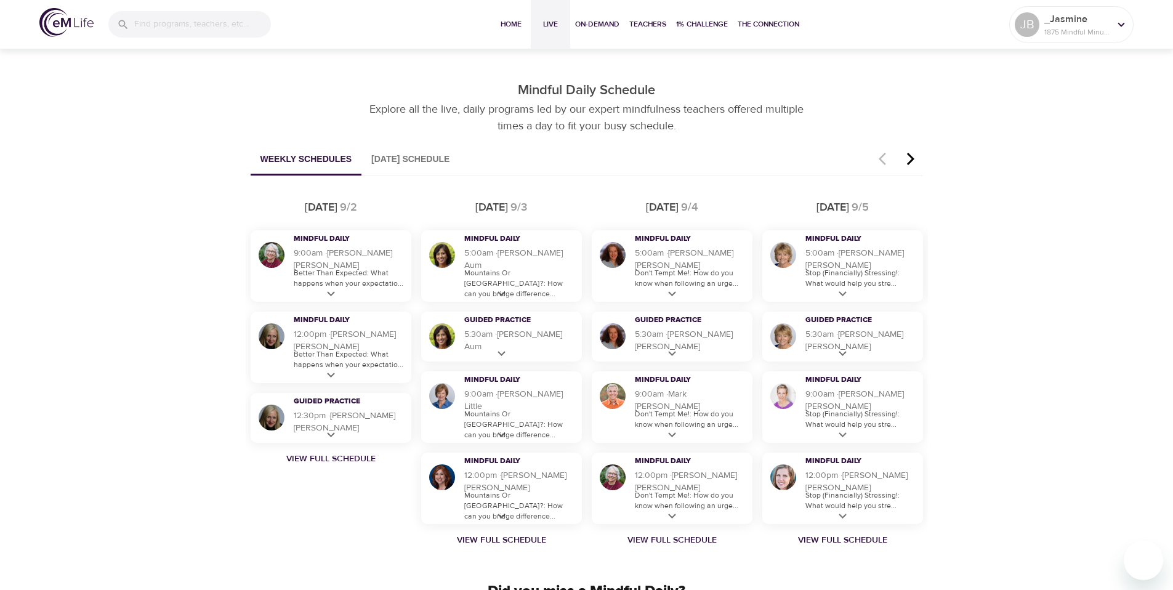
scroll to position [653, 0]
click at [693, 503] on p "Don't Tempt Me!: How do you know when following an urge..." at bounding box center [690, 500] width 111 height 21
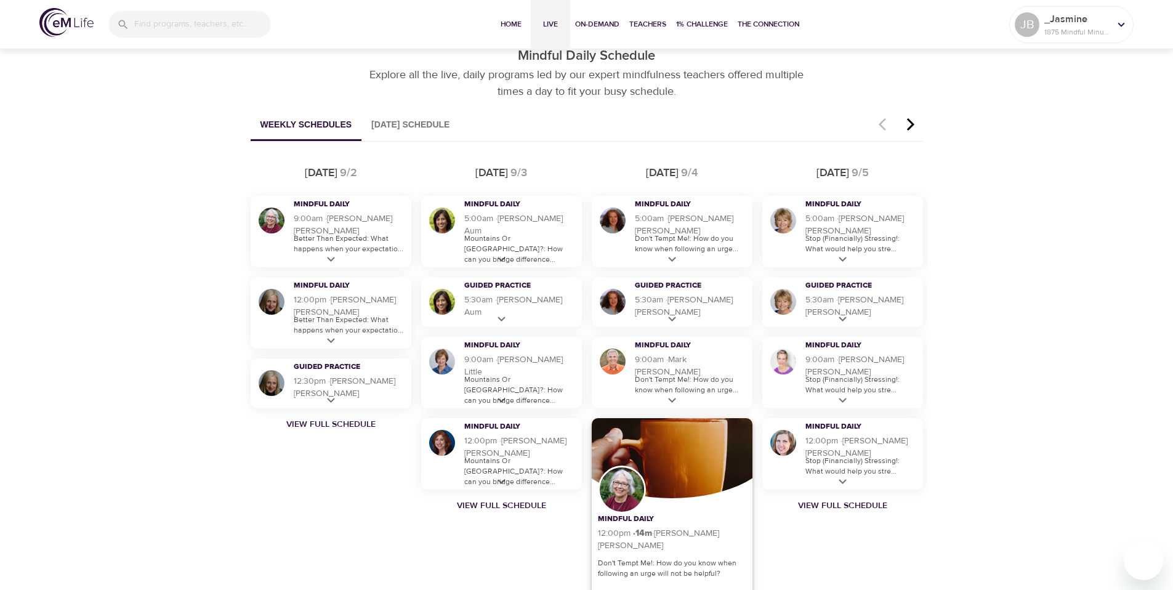
scroll to position [727, 0]
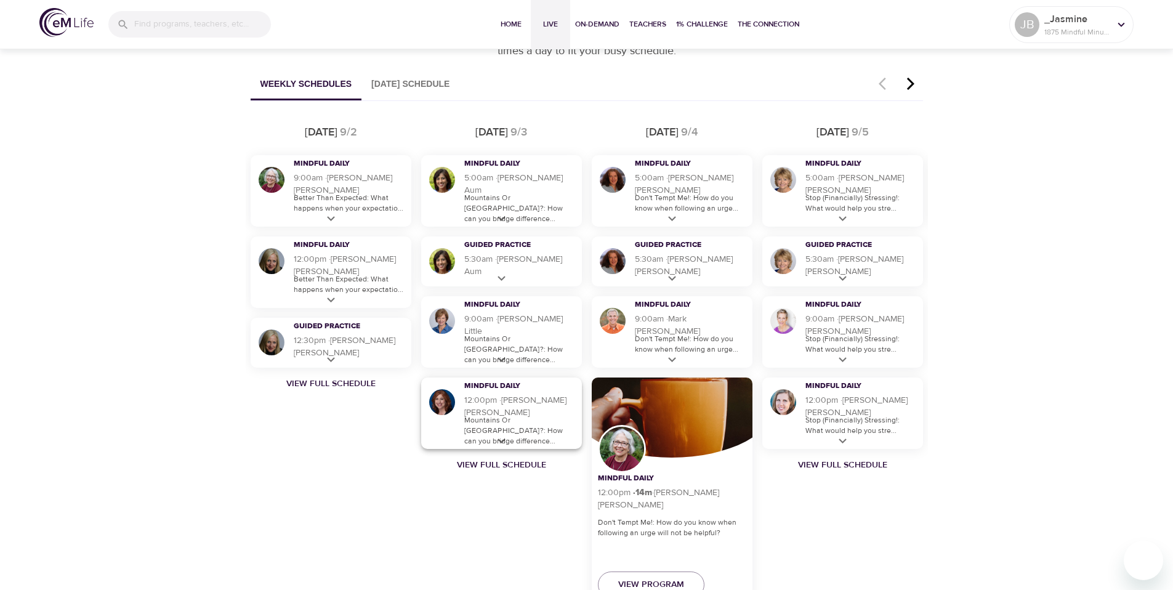
click at [522, 422] on p "Mountains Or [GEOGRAPHIC_DATA]?: How can you bridge difference..." at bounding box center [519, 430] width 111 height 31
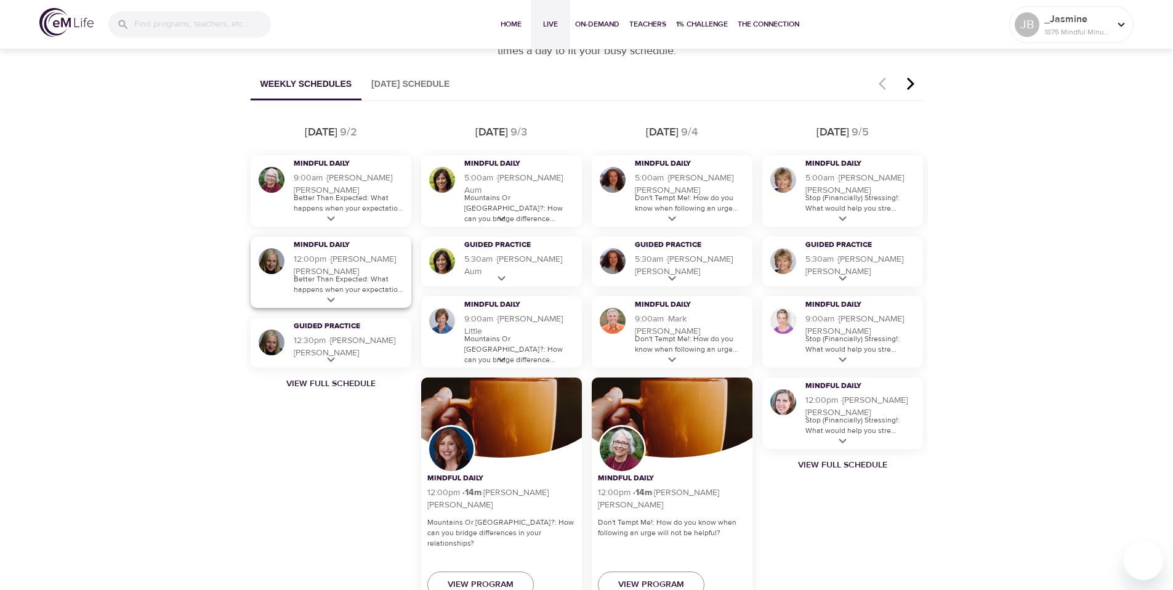
click at [344, 279] on p "Better Than Expected: What happens when your expectatio..." at bounding box center [349, 284] width 111 height 21
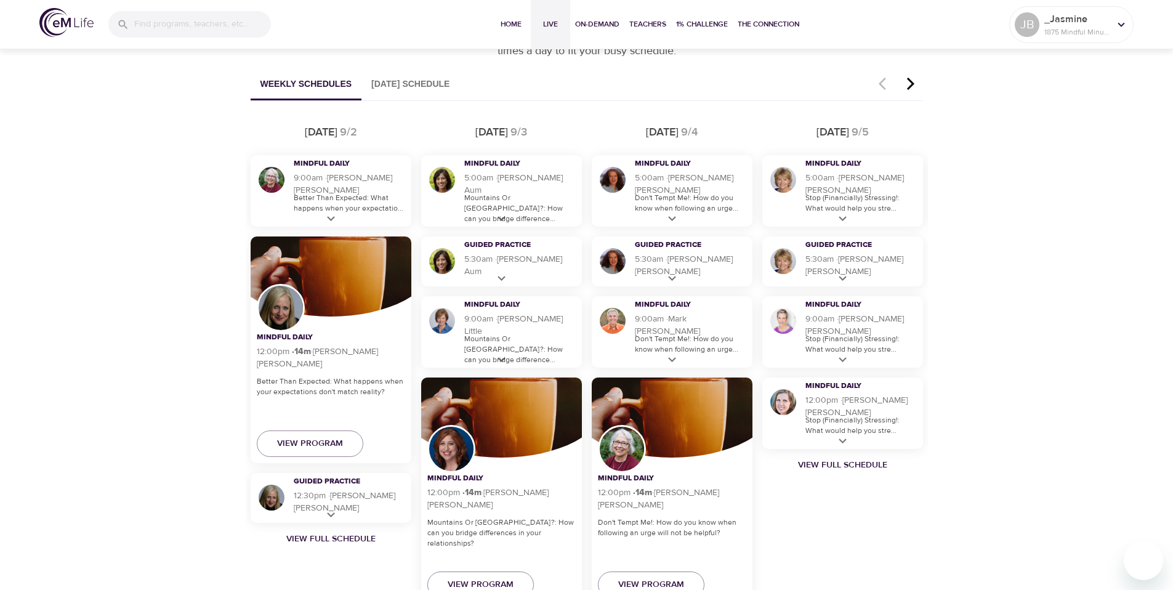
click at [1064, 288] on div "Discover Live Programs Live sessions taught by our mindfulness experts. Whether…" at bounding box center [586, 458] width 1173 height 2279
click at [332, 241] on div at bounding box center [330, 261] width 209 height 111
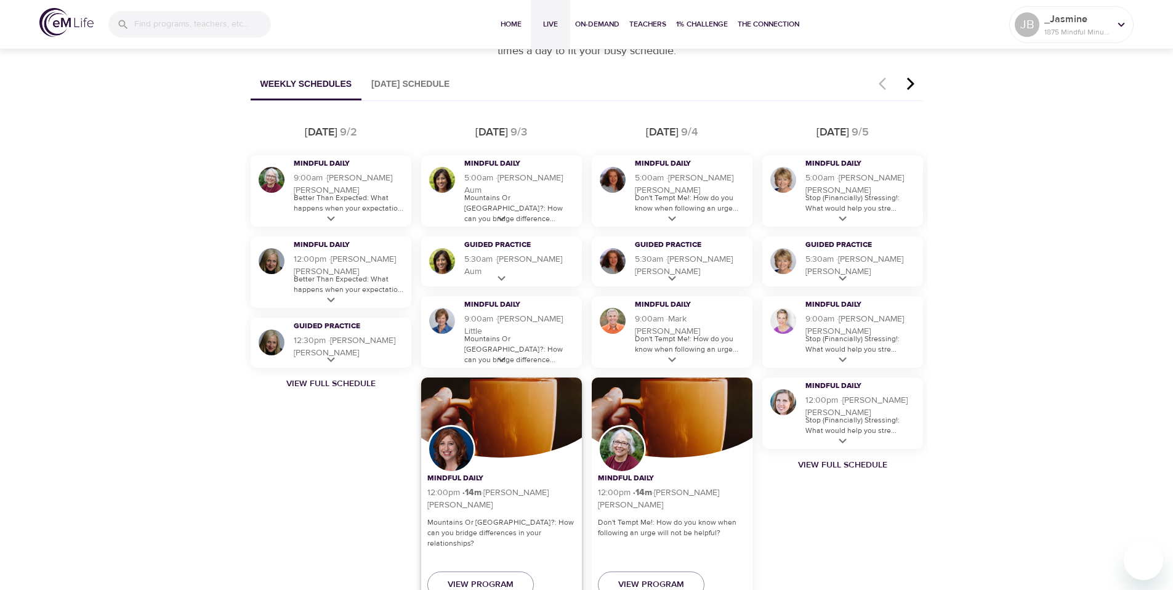
click at [506, 380] on div at bounding box center [501, 402] width 209 height 111
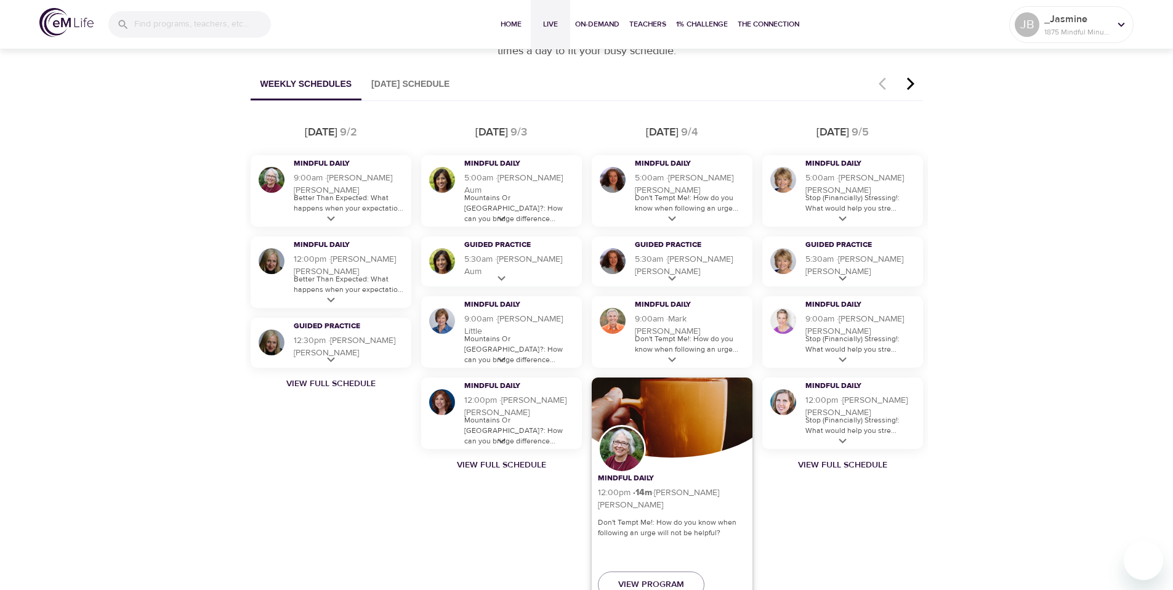
click at [675, 384] on div at bounding box center [671, 402] width 209 height 111
